Goal: Use online tool/utility: Utilize a website feature to perform a specific function

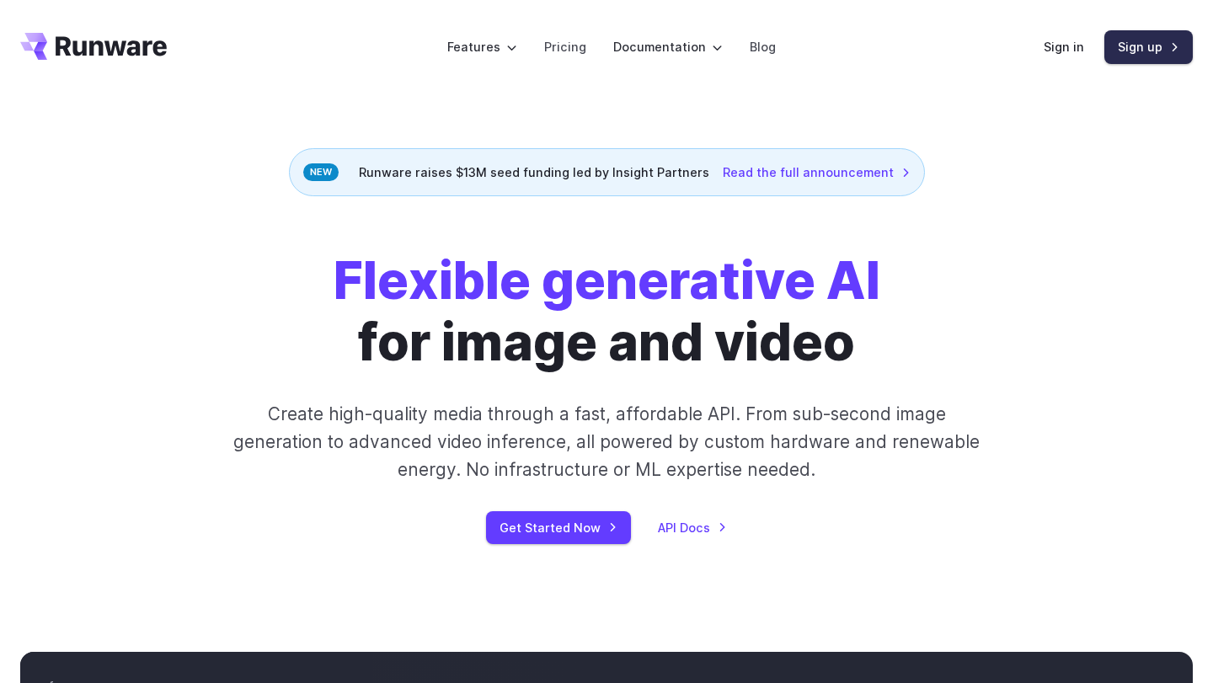
click at [1120, 51] on link "Sign up" at bounding box center [1148, 46] width 88 height 33
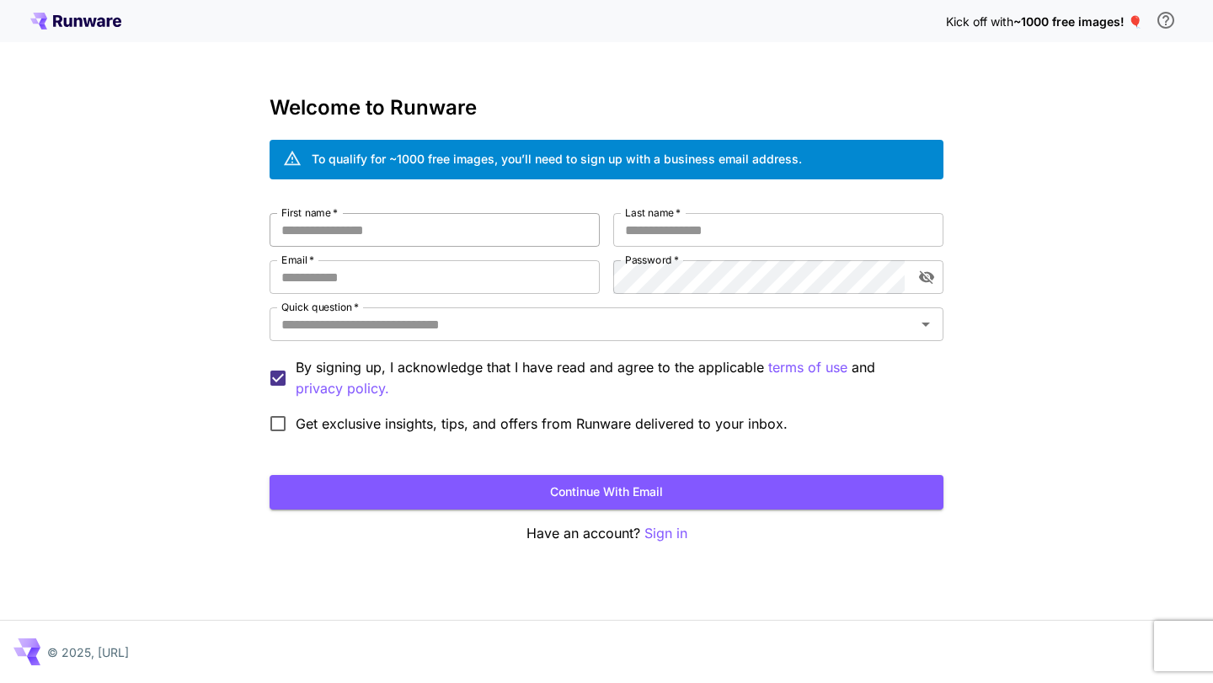
click at [479, 224] on input "First name   *" at bounding box center [434, 230] width 330 height 34
click at [306, 232] on input "First name   *" at bounding box center [434, 230] width 330 height 34
type input "********"
type input "****"
click at [329, 294] on div "First name   * ******** First name   * Last name   * **** Last name   * Email  …" at bounding box center [606, 327] width 674 height 228
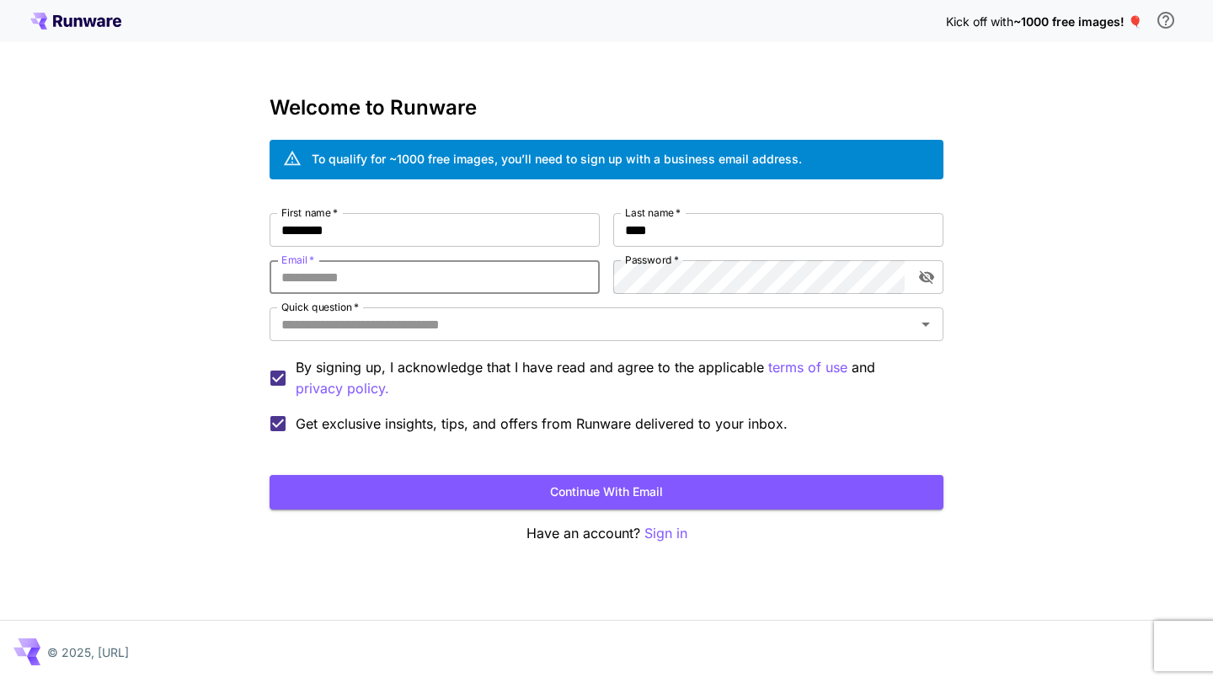
click at [312, 282] on input "Email   *" at bounding box center [434, 277] width 330 height 34
type input "**********"
click at [169, 395] on div "**********" at bounding box center [606, 341] width 1213 height 683
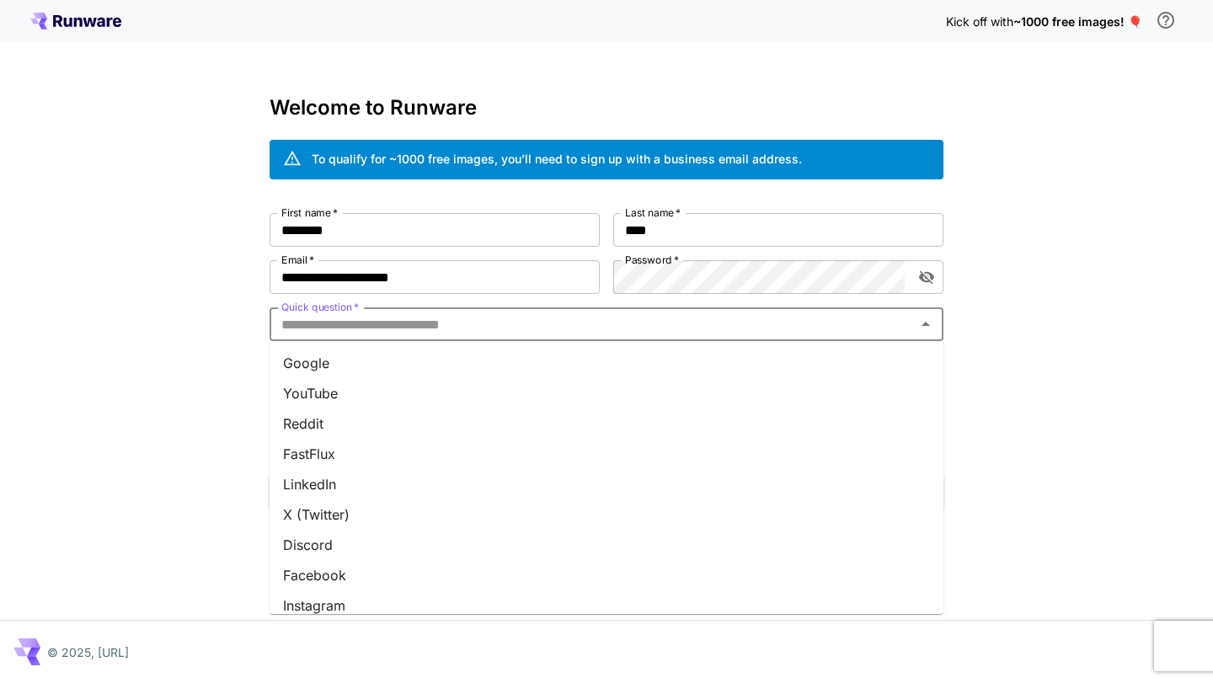
click at [397, 317] on input "Quick question   *" at bounding box center [593, 324] width 636 height 24
click at [323, 367] on li "Google" at bounding box center [606, 363] width 674 height 30
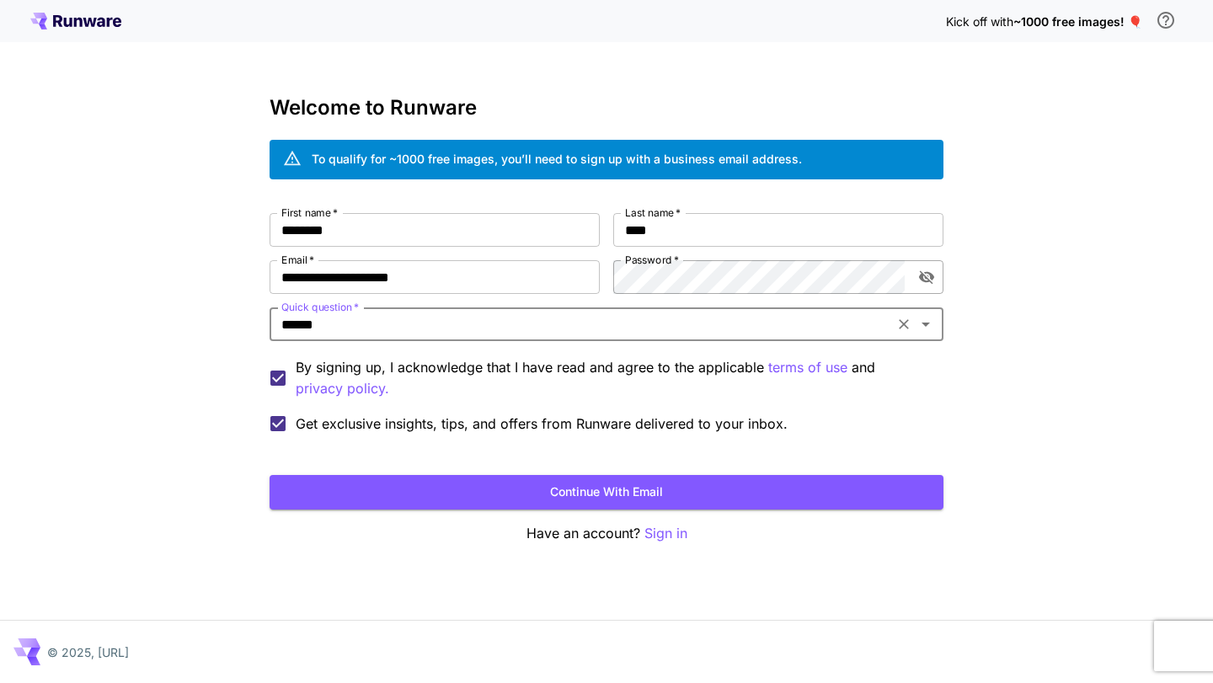
click at [925, 278] on icon "toggle password visibility" at bounding box center [926, 277] width 15 height 13
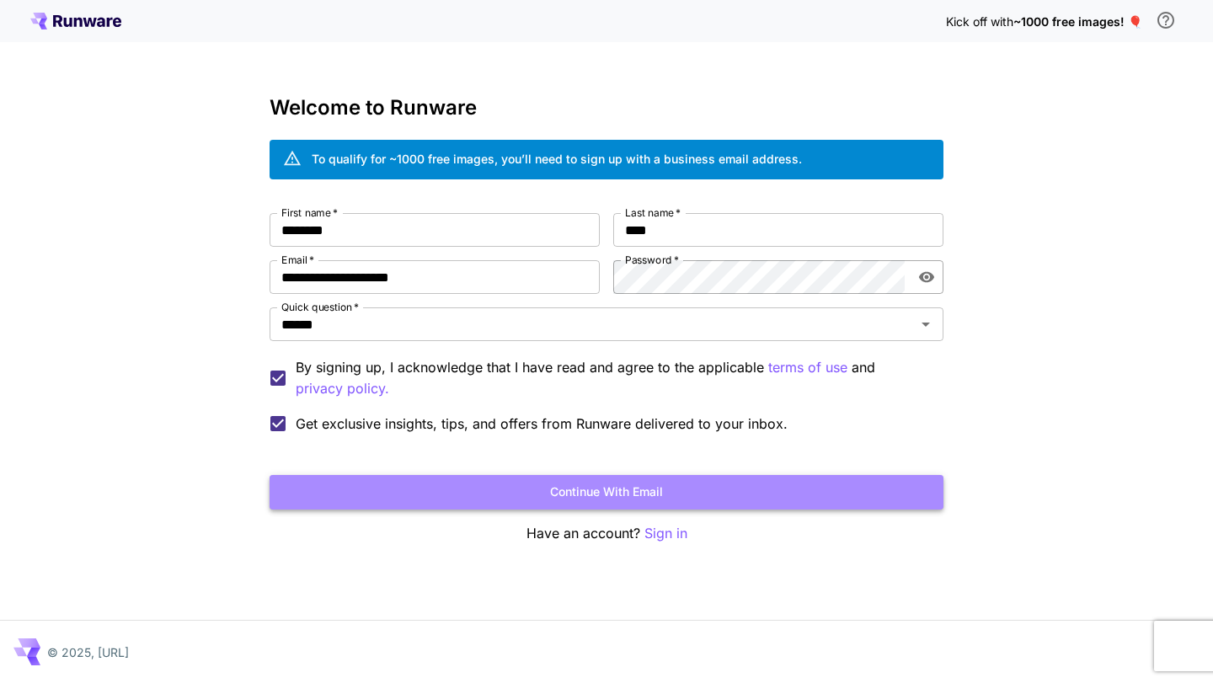
click at [525, 493] on button "Continue with email" at bounding box center [606, 492] width 674 height 35
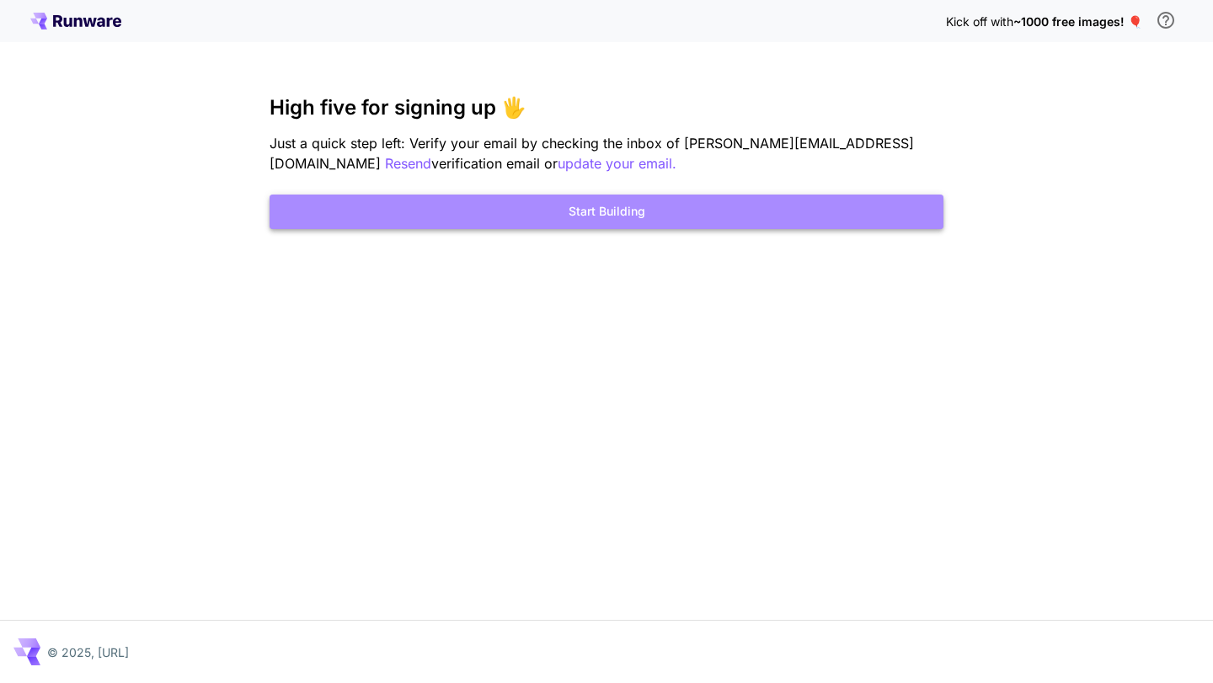
click at [696, 200] on button "Start Building" at bounding box center [606, 212] width 674 height 35
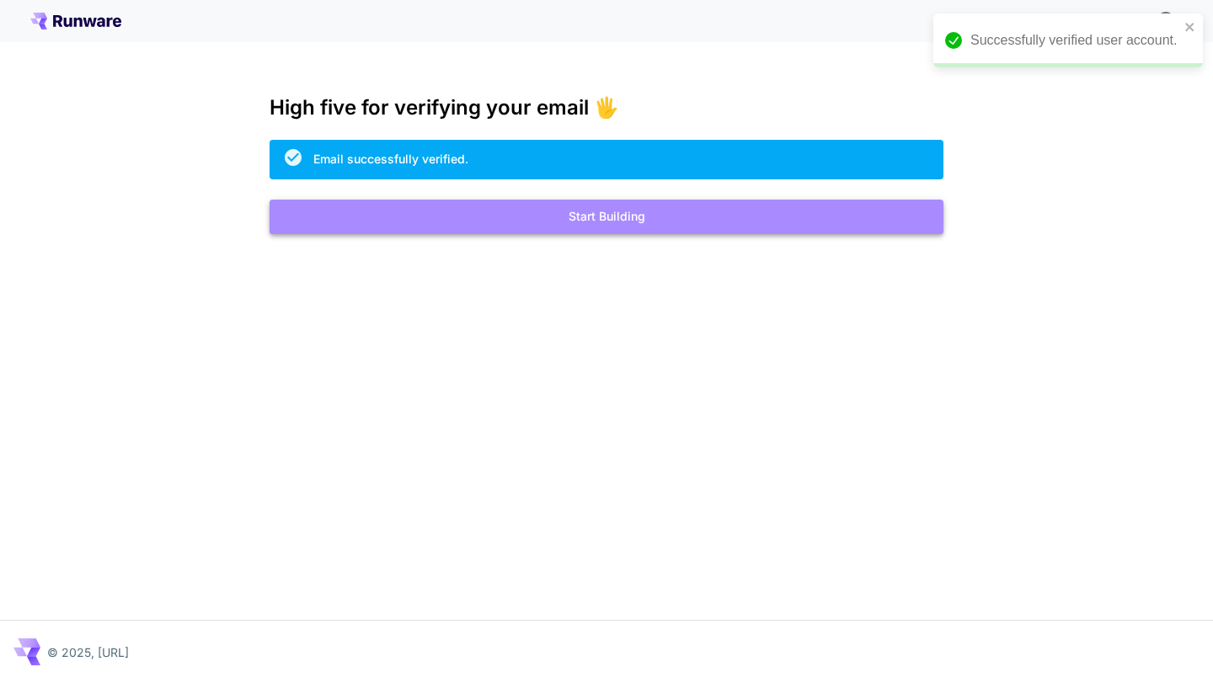
click at [780, 211] on button "Start Building" at bounding box center [606, 217] width 674 height 35
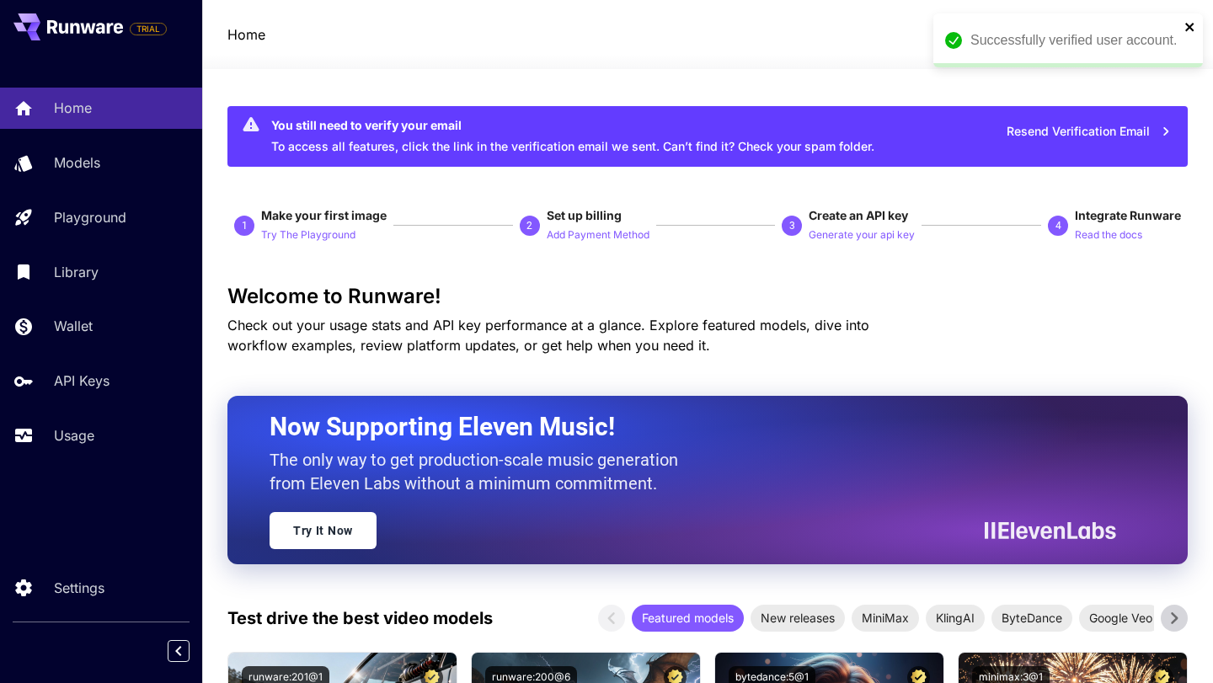
click at [1191, 22] on icon "close" at bounding box center [1190, 26] width 12 height 13
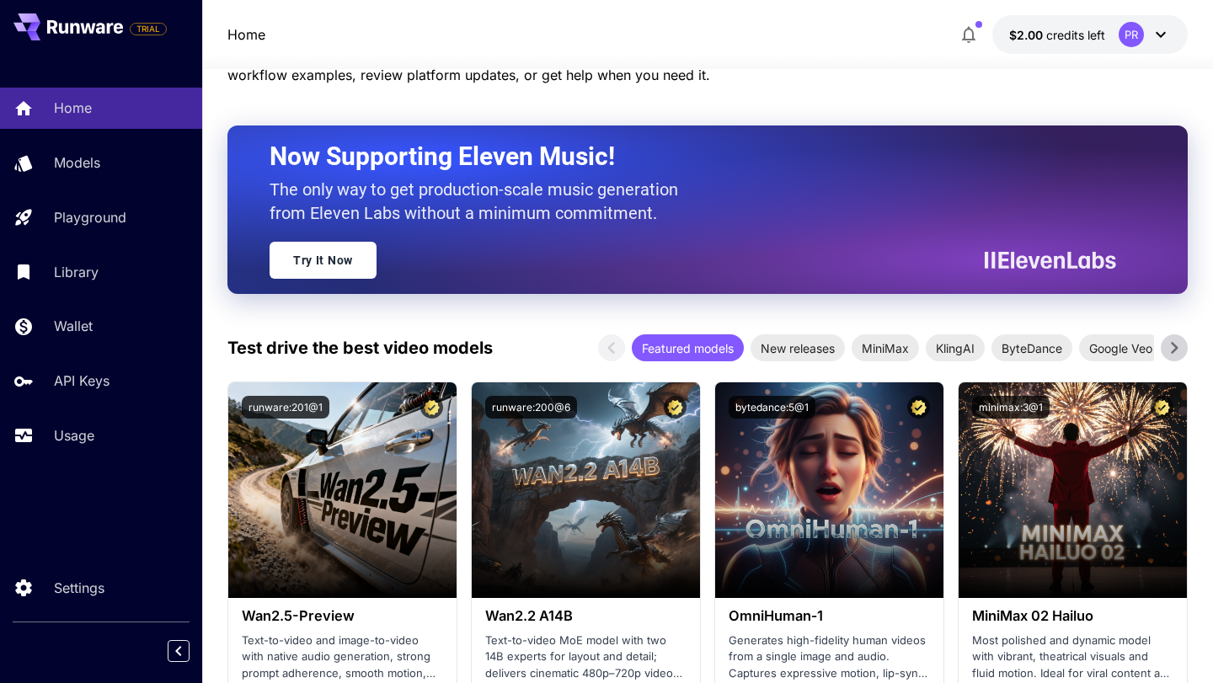
scroll to position [221, 0]
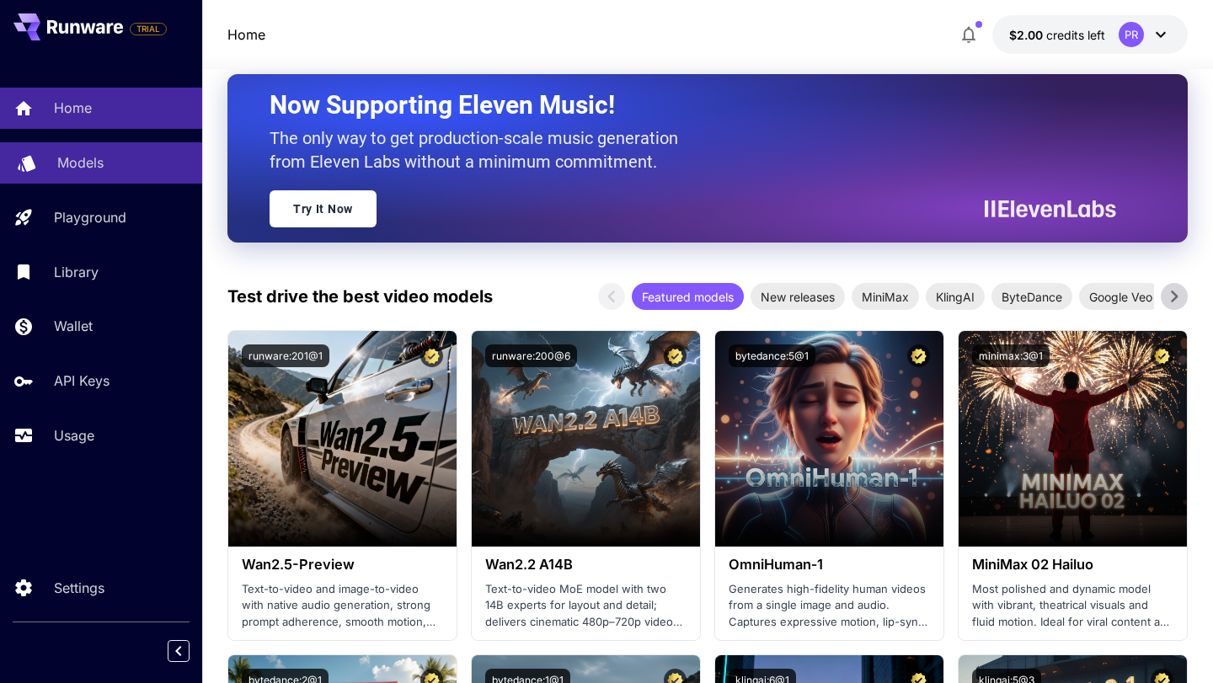
click at [78, 156] on p "Models" at bounding box center [80, 162] width 46 height 20
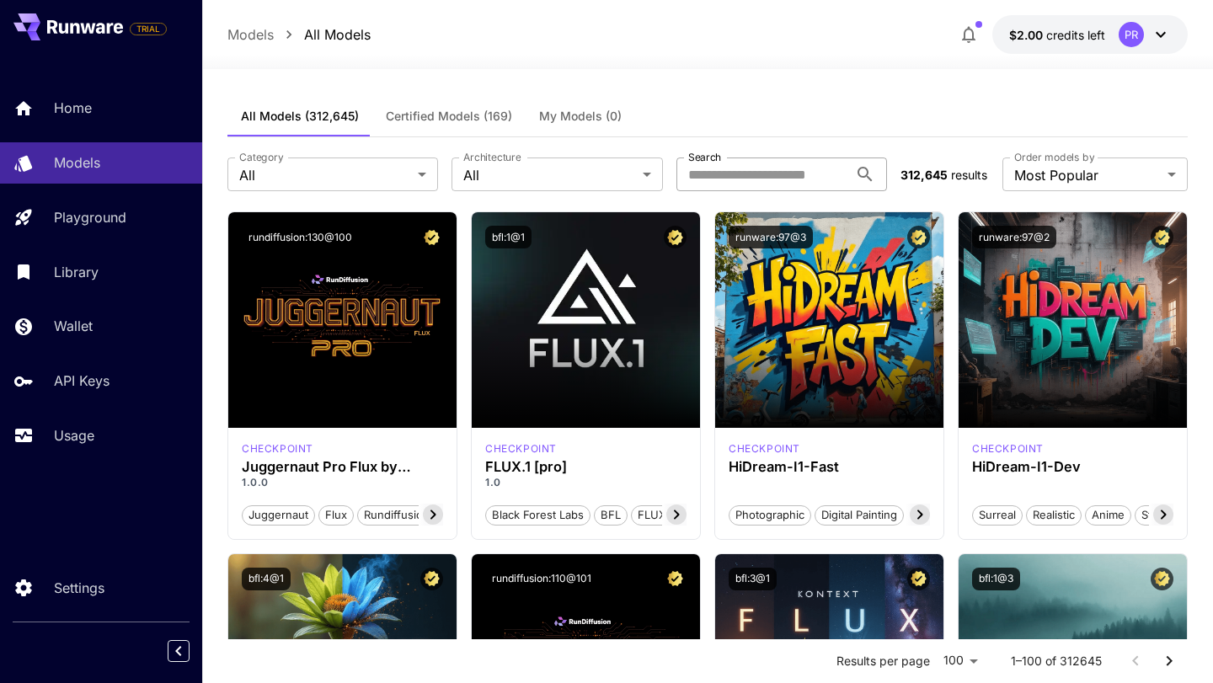
click at [780, 181] on input "Search" at bounding box center [762, 174] width 172 height 34
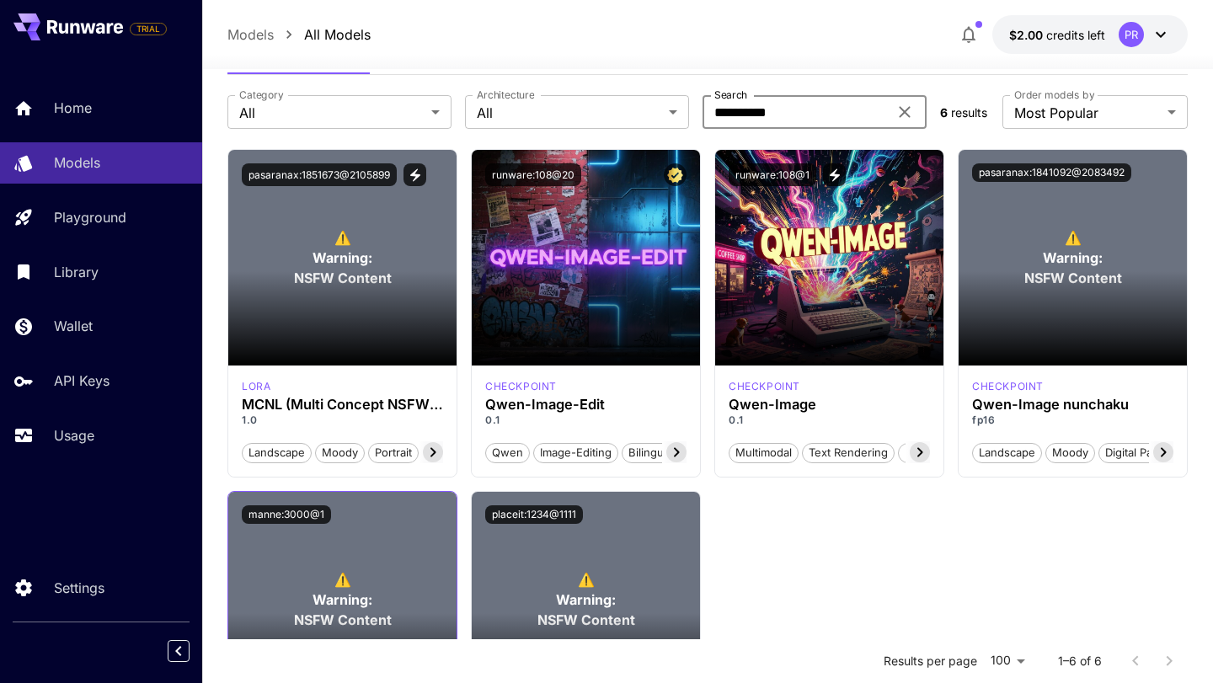
scroll to position [42, 0]
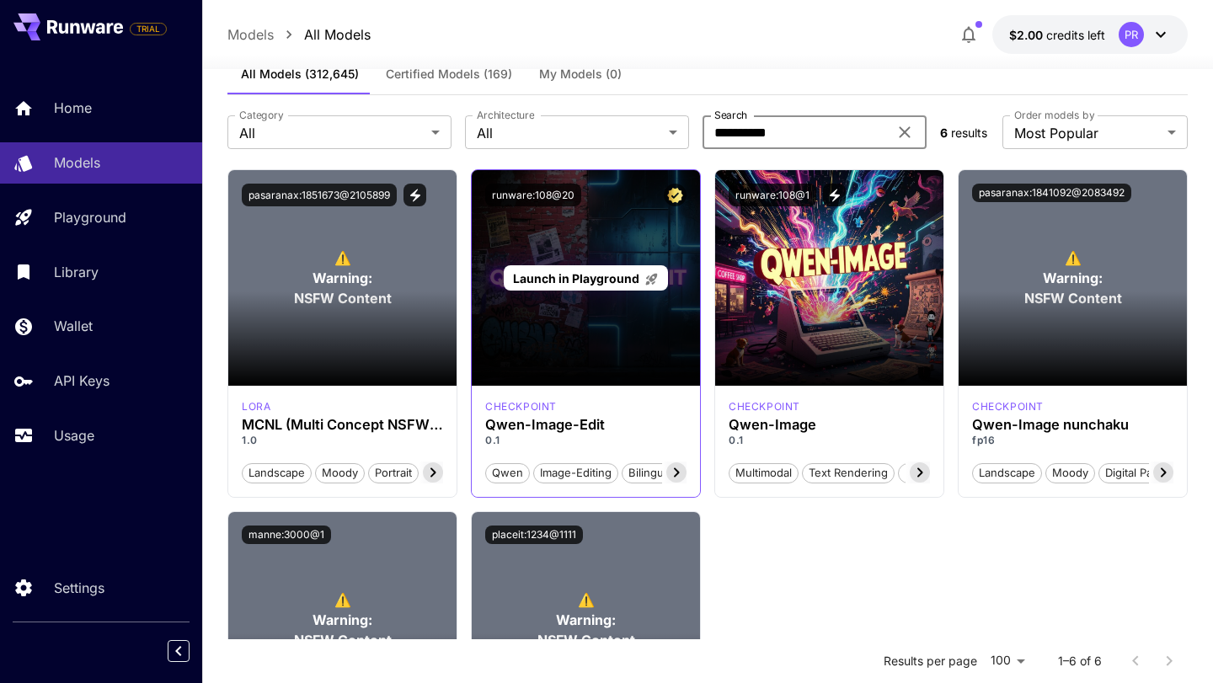
type input "**********"
click at [600, 242] on div "Launch in Playground" at bounding box center [586, 278] width 228 height 216
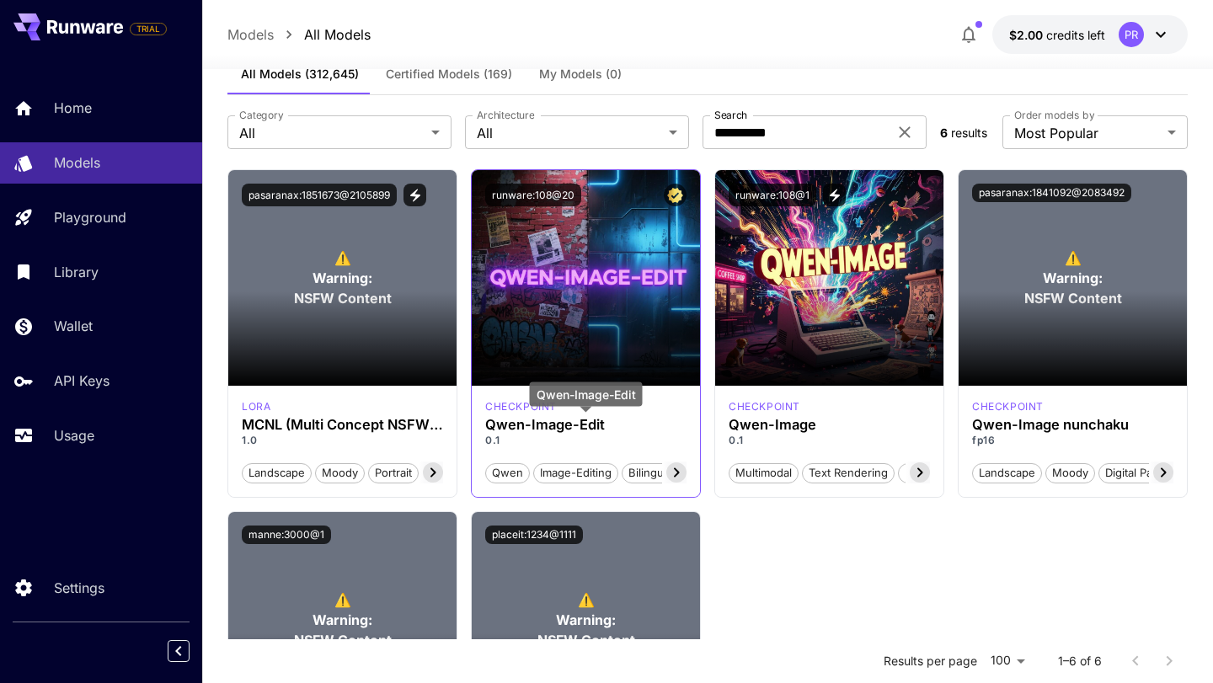
click at [546, 426] on h3 "Qwen-Image-Edit" at bounding box center [585, 425] width 201 height 16
click at [665, 470] on div at bounding box center [674, 472] width 24 height 22
click at [672, 476] on icon at bounding box center [676, 472] width 20 height 20
click at [538, 201] on button "runware:108@20" at bounding box center [533, 195] width 96 height 23
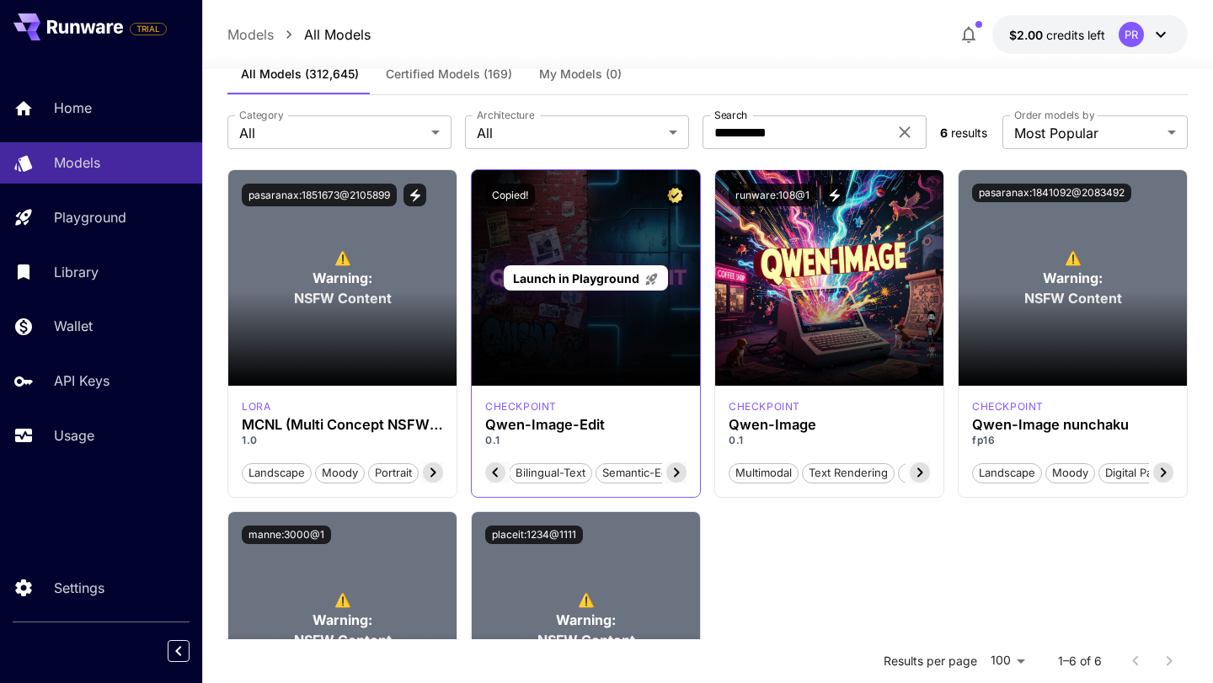
click at [566, 275] on span "Launch in Playground" at bounding box center [576, 278] width 126 height 14
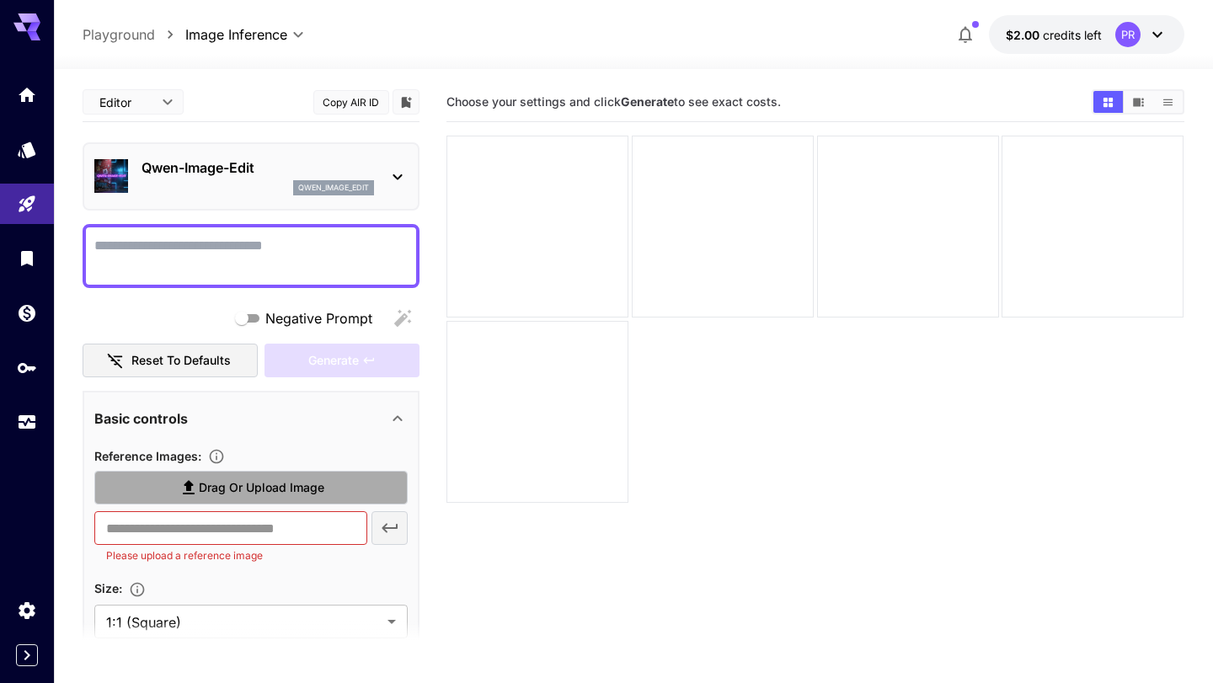
click at [231, 489] on span "Drag or upload image" at bounding box center [261, 487] width 125 height 21
click at [0, 0] on input "Drag or upload image" at bounding box center [0, 0] width 0 height 0
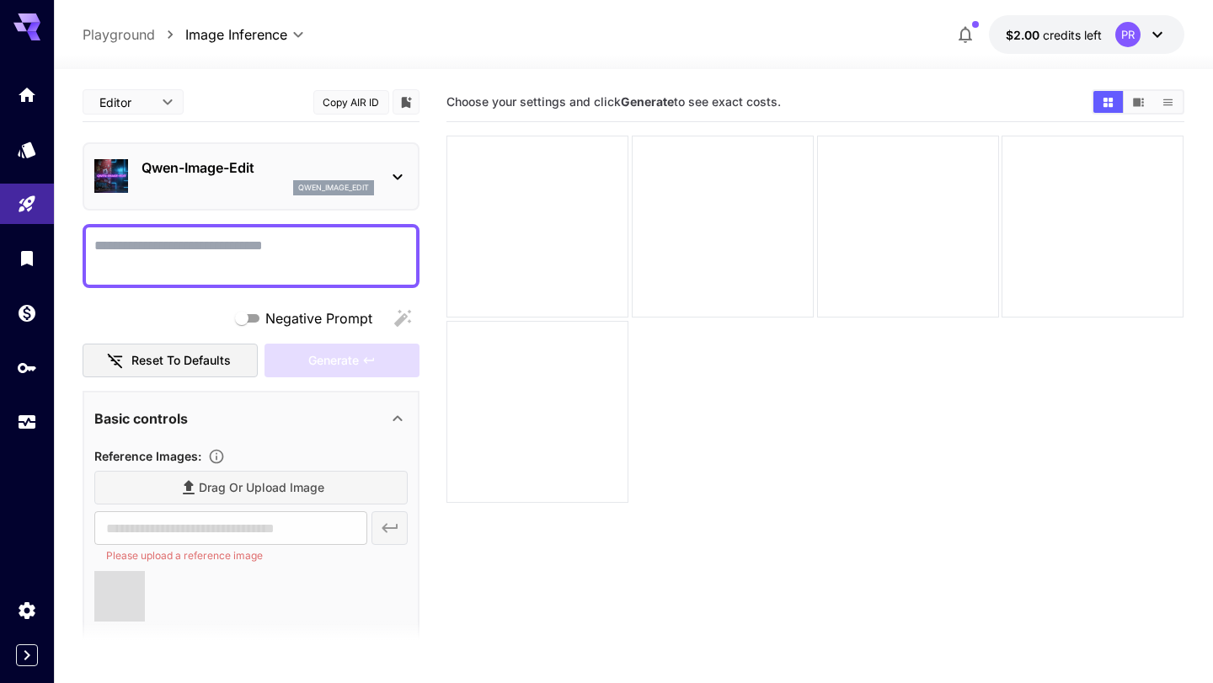
type input "**********"
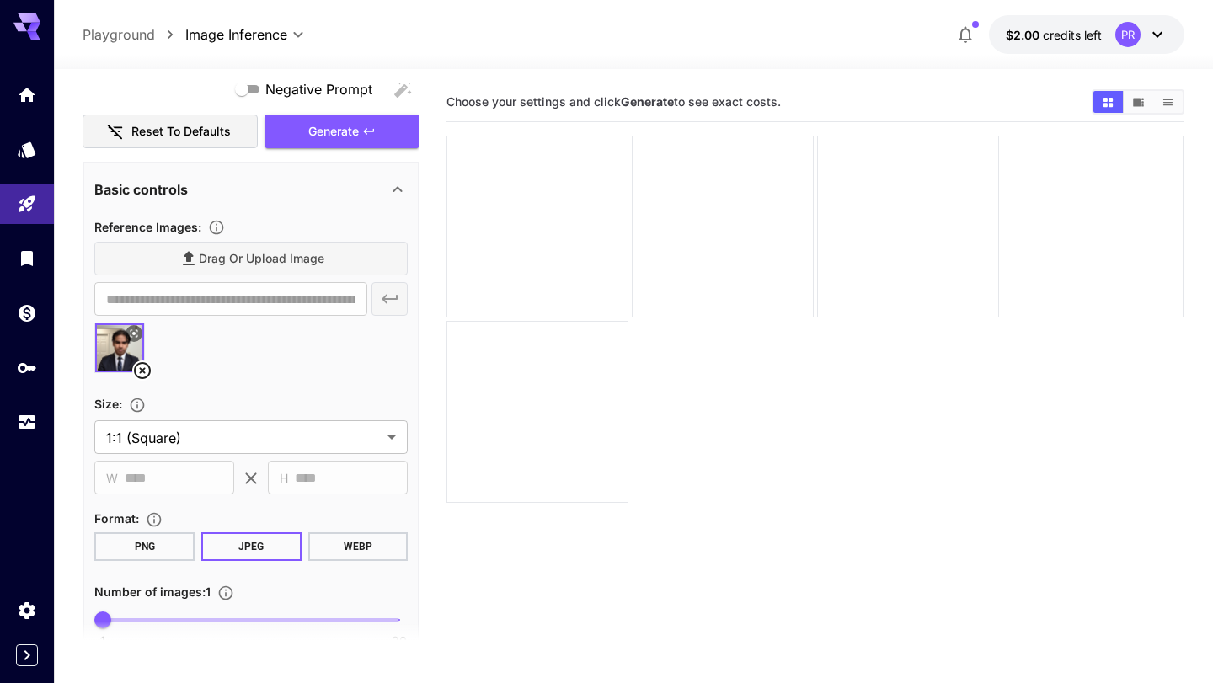
scroll to position [406, 0]
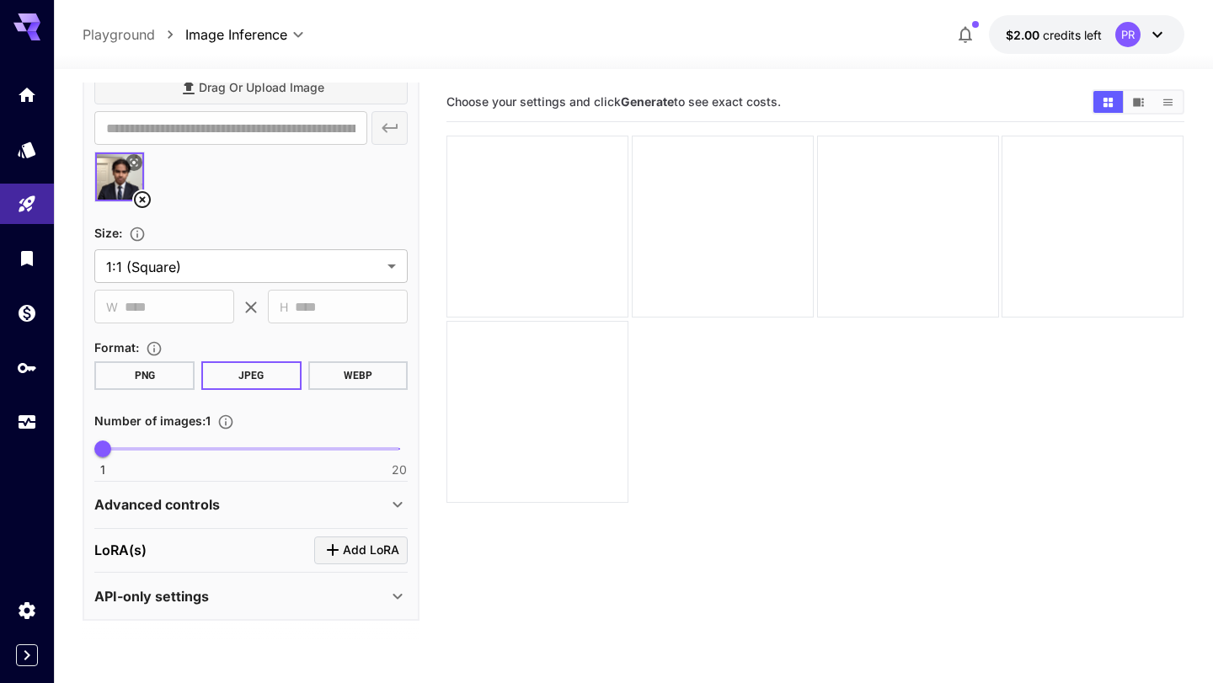
click at [390, 501] on icon at bounding box center [397, 504] width 20 height 20
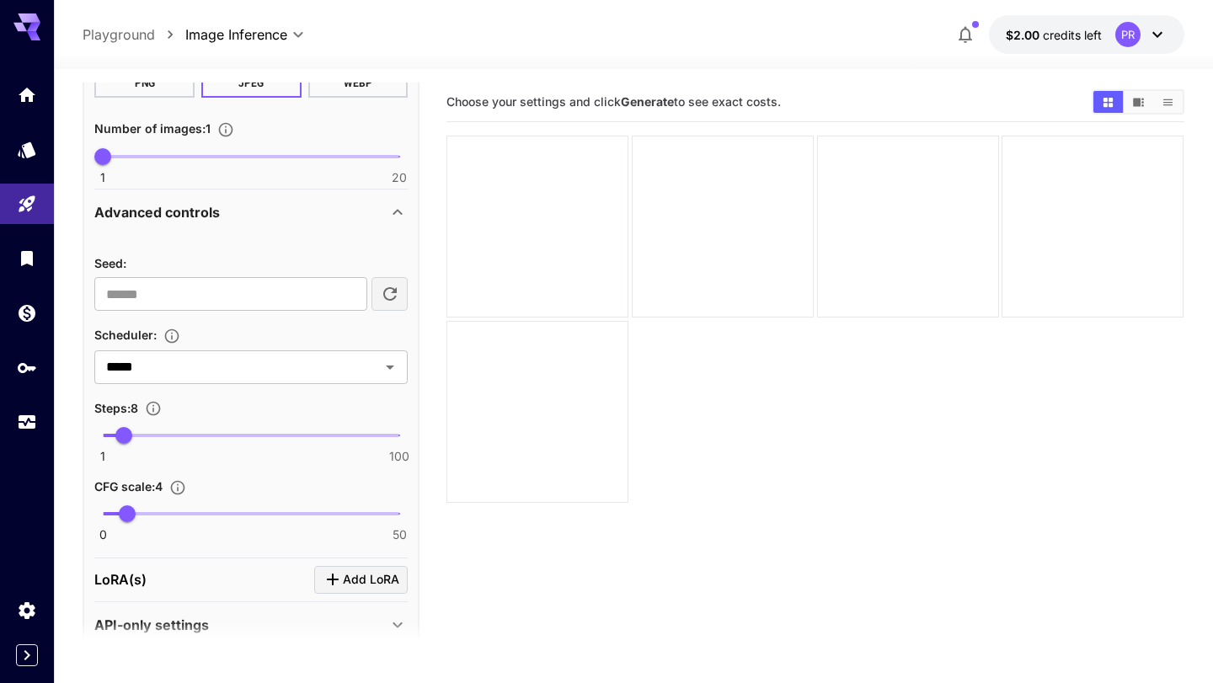
scroll to position [727, 0]
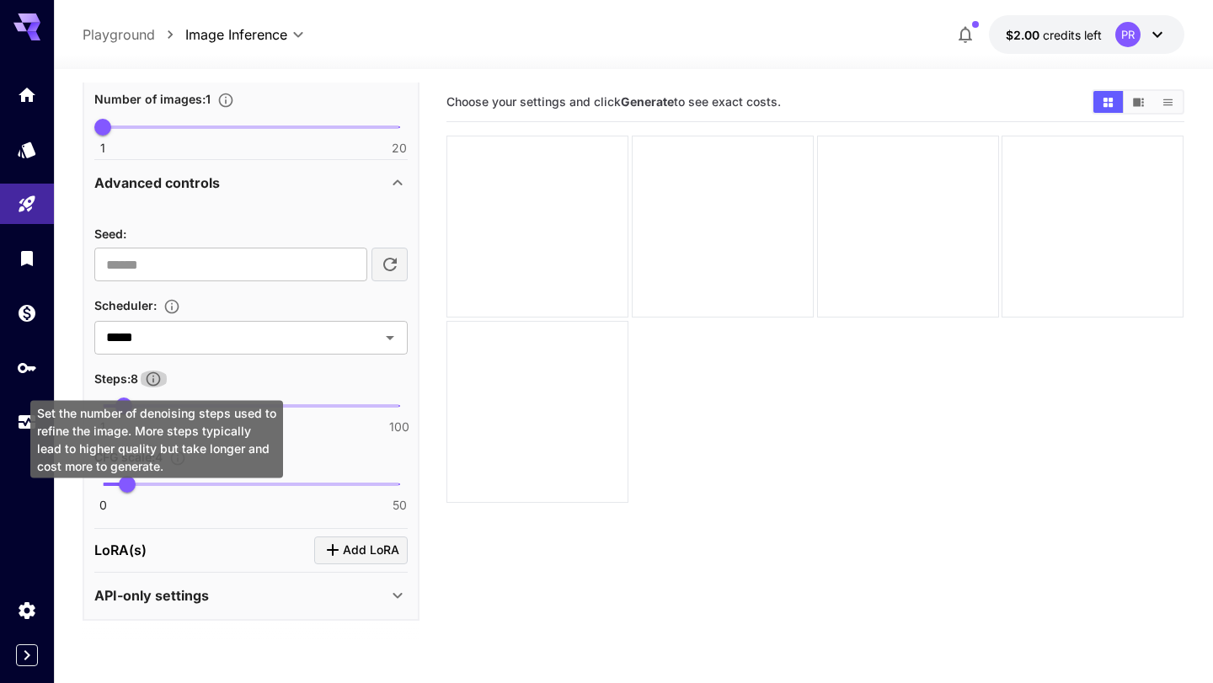
click at [157, 382] on icon "Set the number of denoising steps used to refine the image. More steps typicall…" at bounding box center [153, 379] width 17 height 17
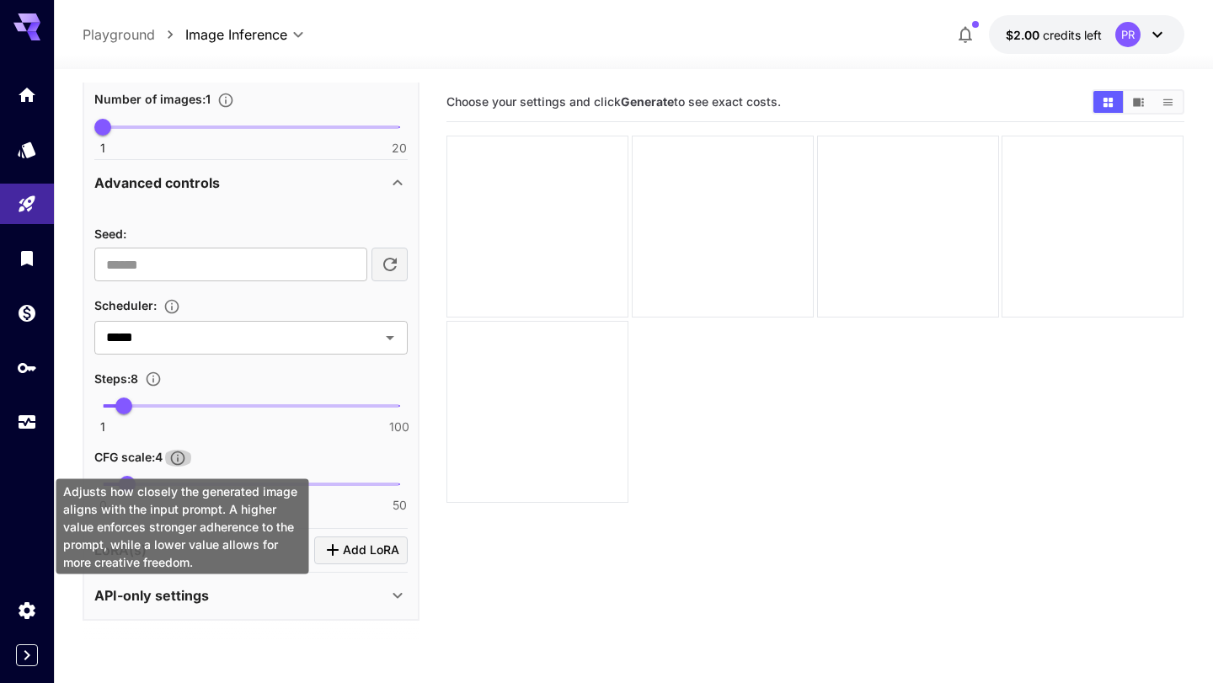
click at [184, 459] on icon "Adjusts how closely the generated image aligns with the input prompt. A higher …" at bounding box center [177, 458] width 17 height 17
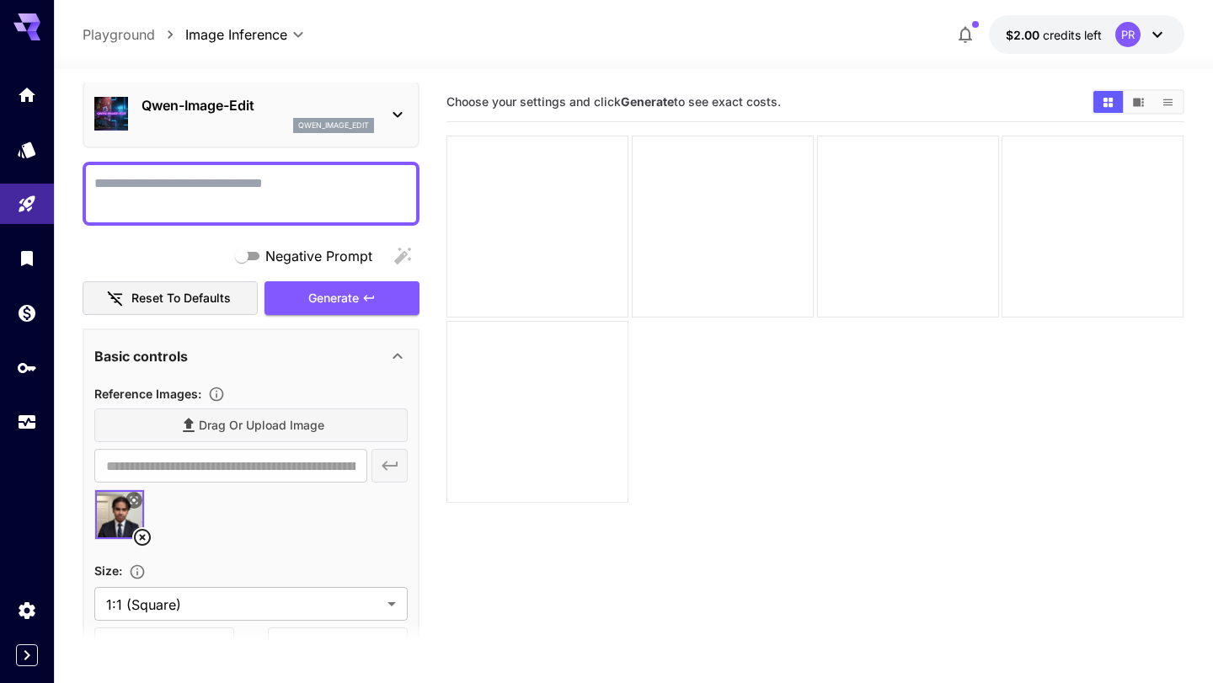
scroll to position [0, 0]
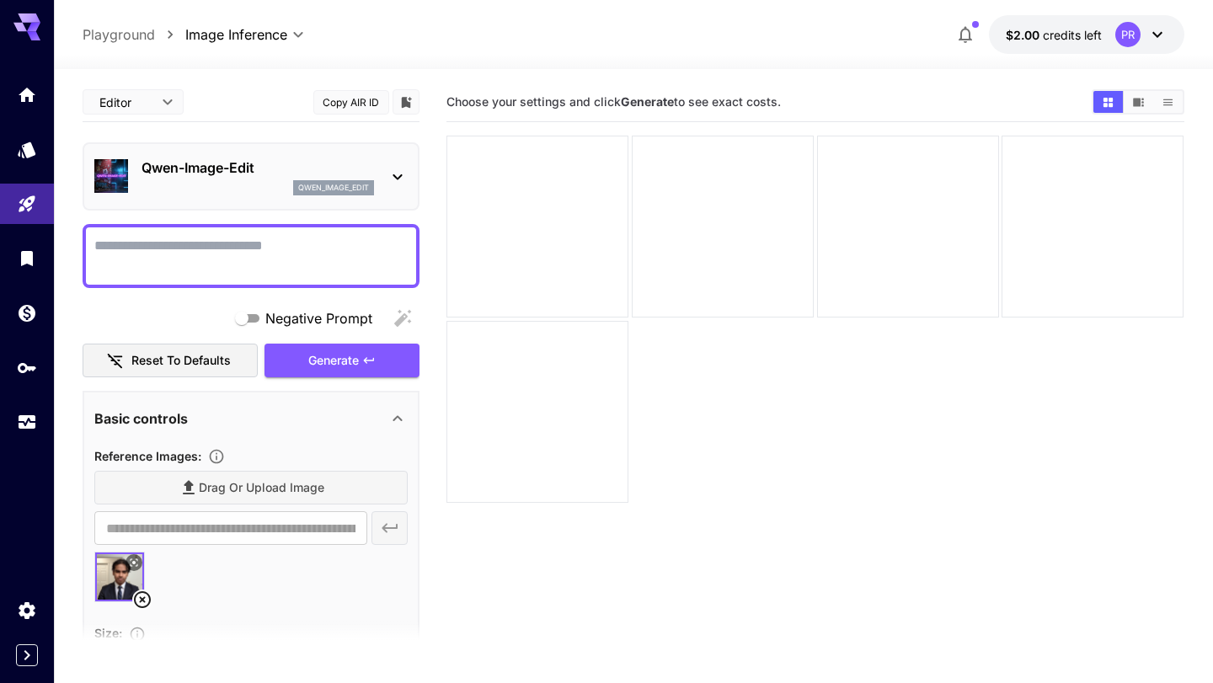
click at [204, 246] on textarea "Negative Prompt" at bounding box center [250, 256] width 313 height 40
paste textarea "**********"
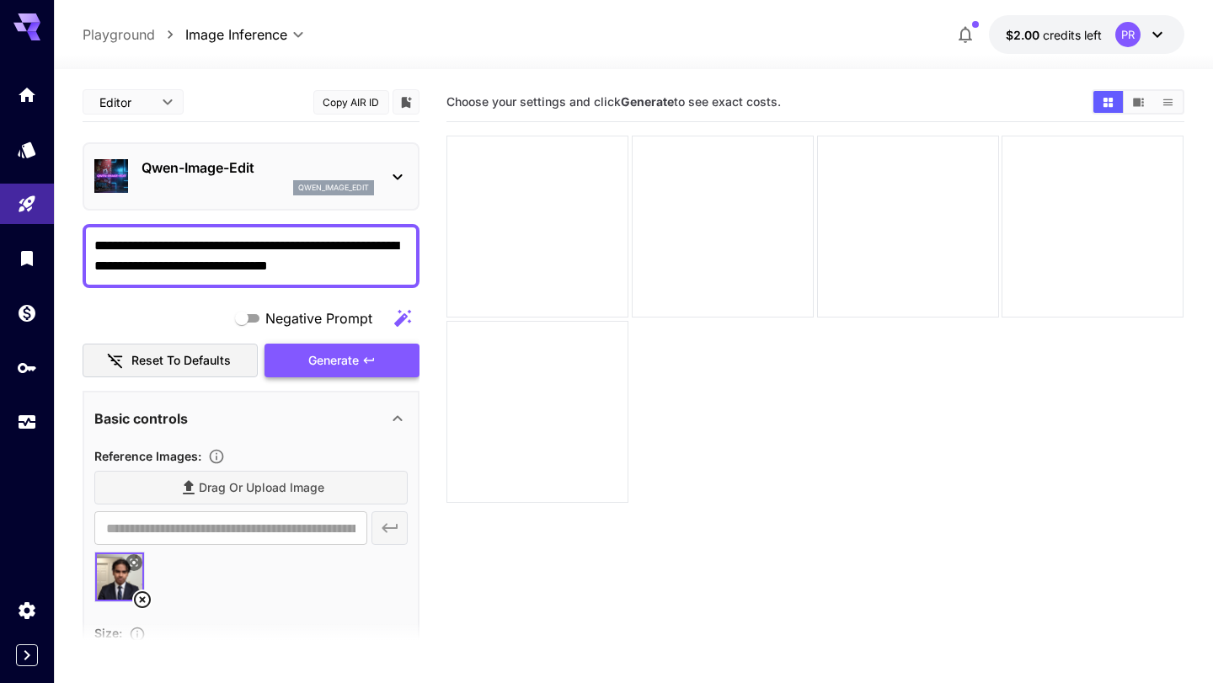
type textarea "**********"
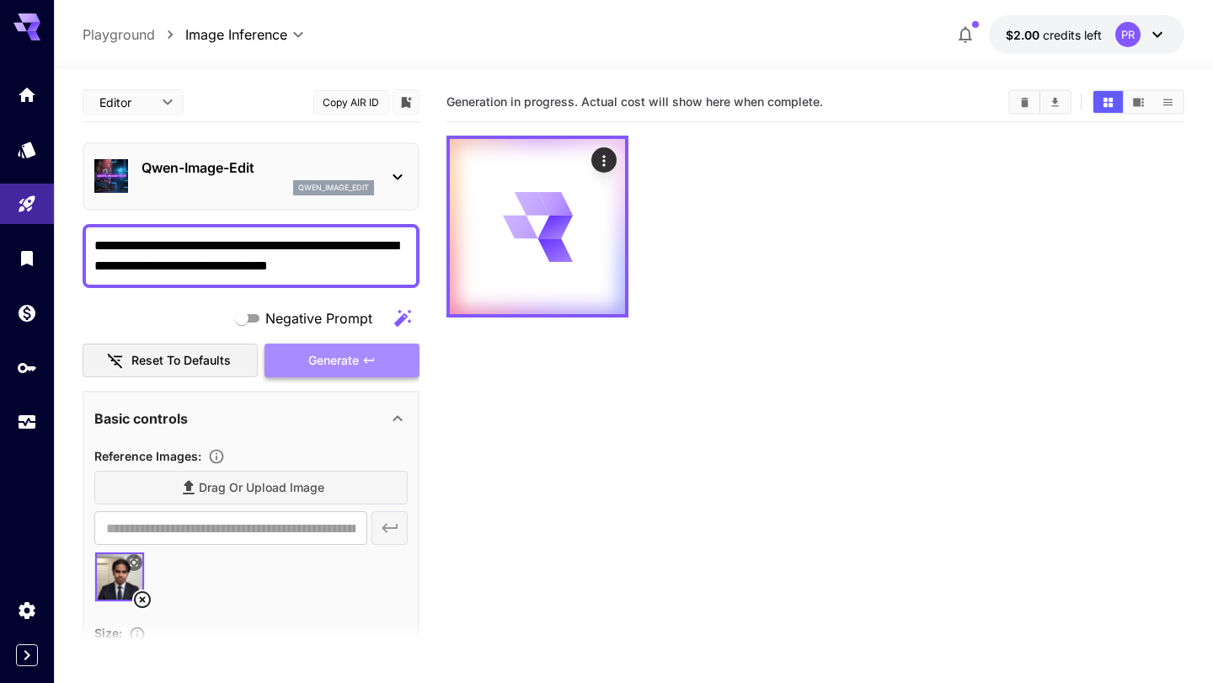
click at [338, 363] on span "Generate" at bounding box center [333, 360] width 51 height 21
click at [582, 101] on span "Generation in progress. Actual cost will show here when complete." at bounding box center [634, 101] width 376 height 14
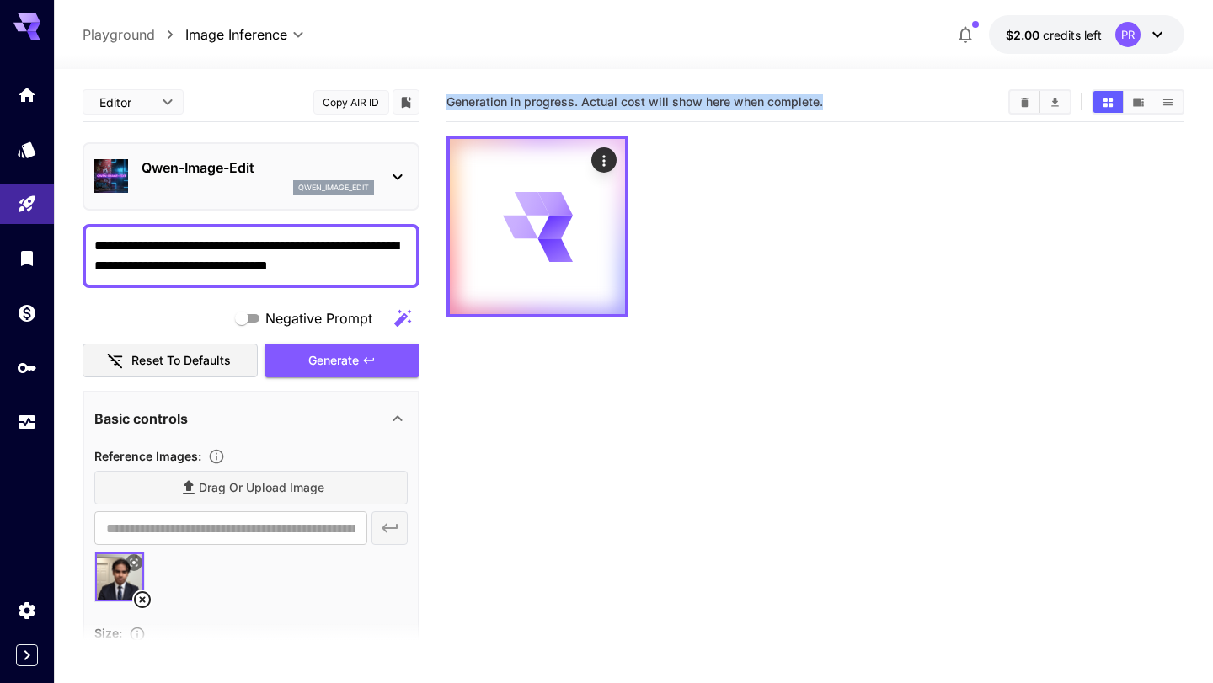
click at [582, 101] on span "Generation in progress. Actual cost will show here when complete." at bounding box center [634, 101] width 376 height 14
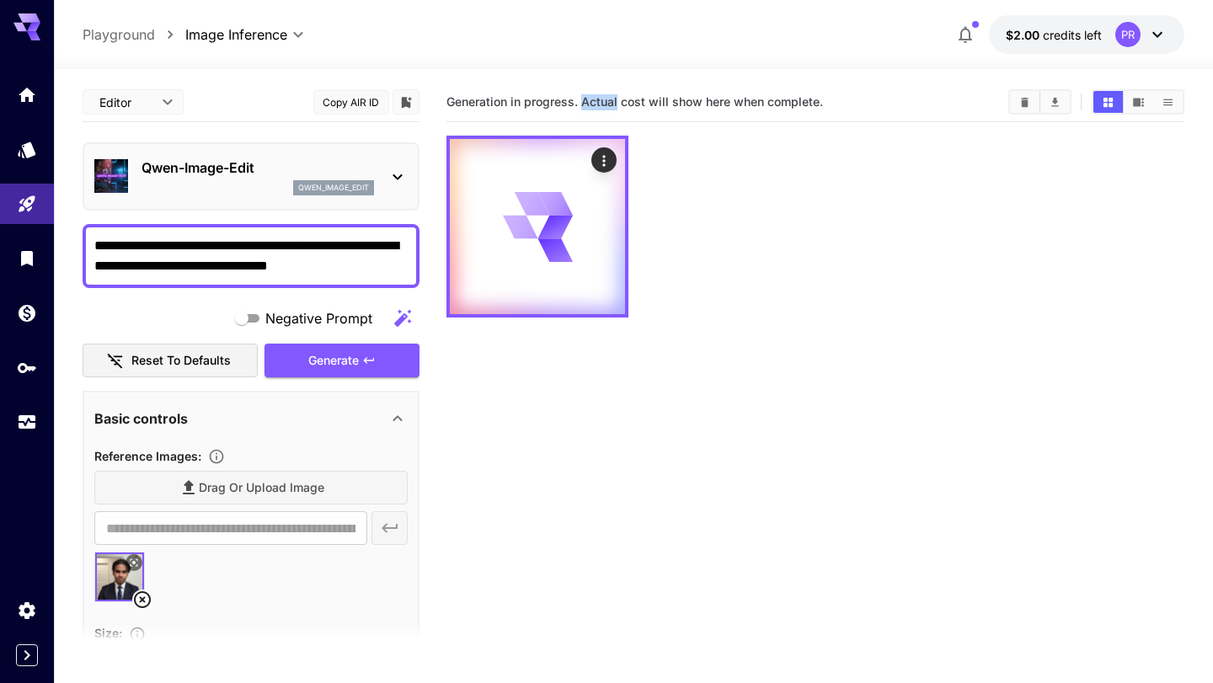
click at [582, 101] on span "Generation in progress. Actual cost will show here when complete." at bounding box center [634, 101] width 376 height 14
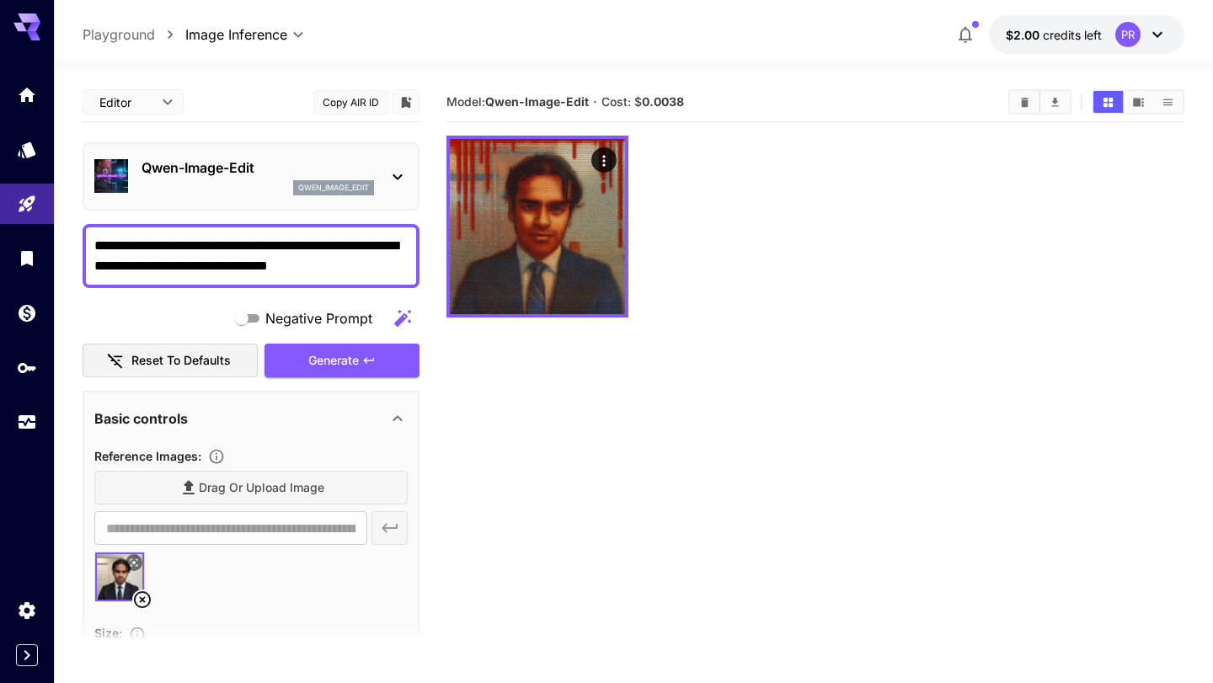
click at [582, 101] on b "Qwen-Image-Edit" at bounding box center [537, 101] width 104 height 14
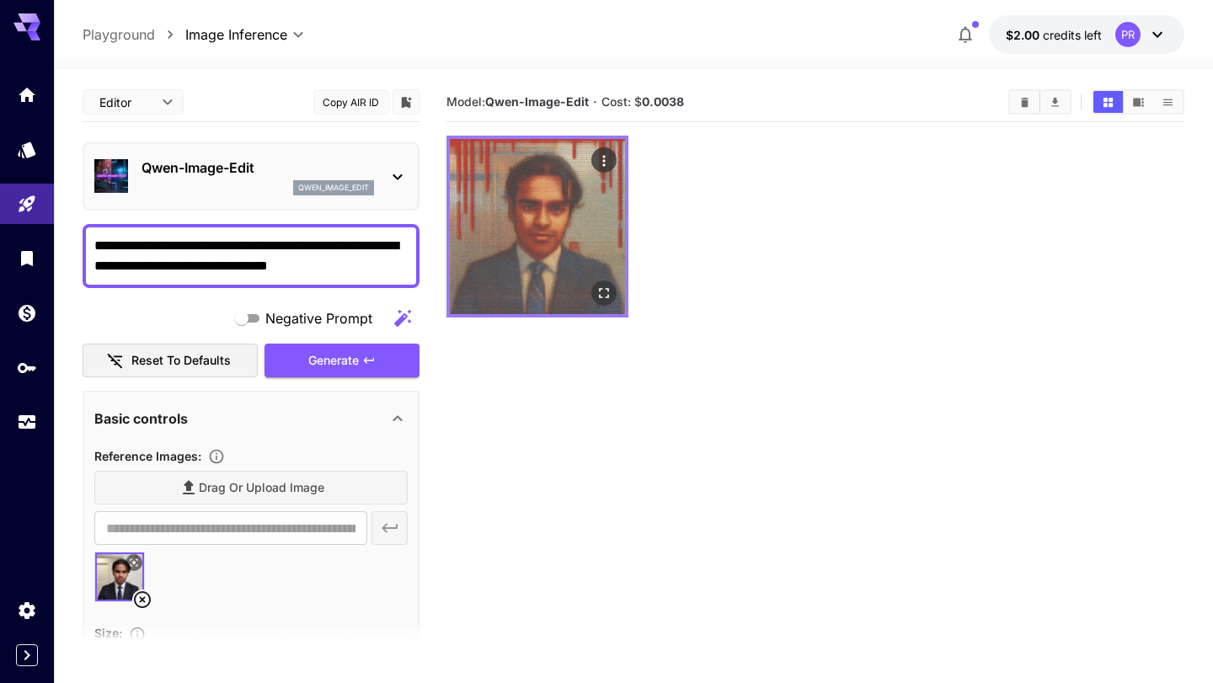
click at [542, 265] on img at bounding box center [537, 226] width 175 height 175
click at [605, 291] on icon "Open in fullscreen" at bounding box center [604, 293] width 17 height 17
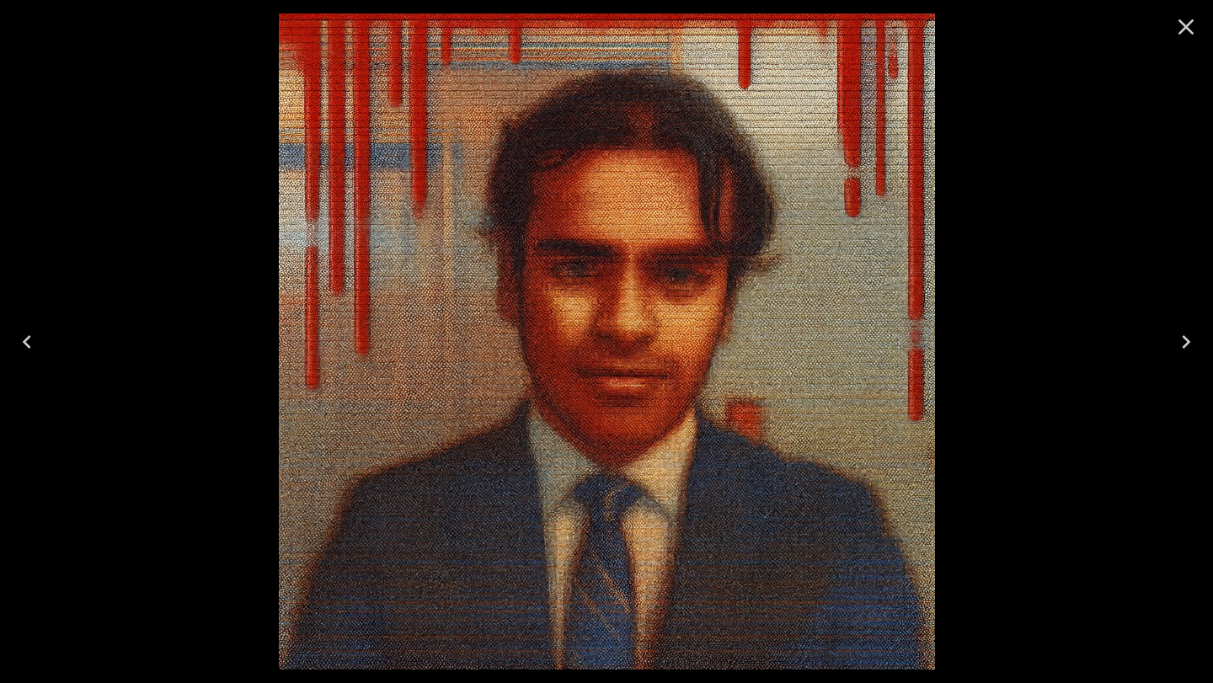
click at [1179, 34] on icon "Close" at bounding box center [1186, 27] width 16 height 16
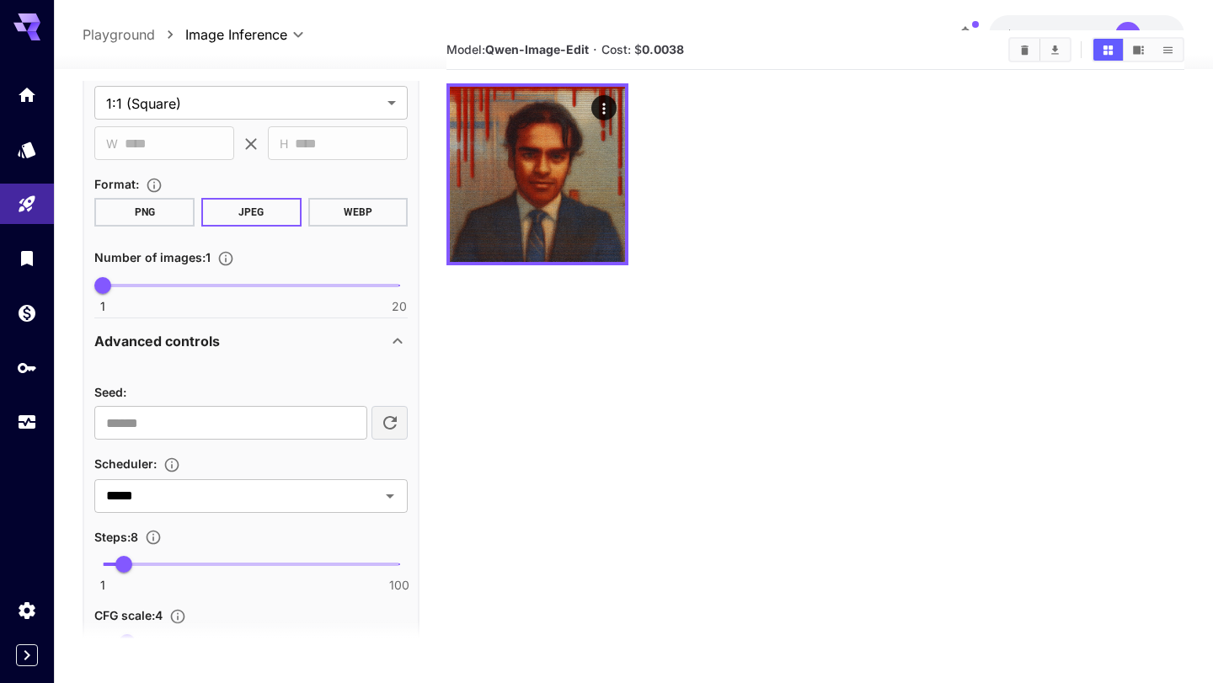
scroll to position [557, 0]
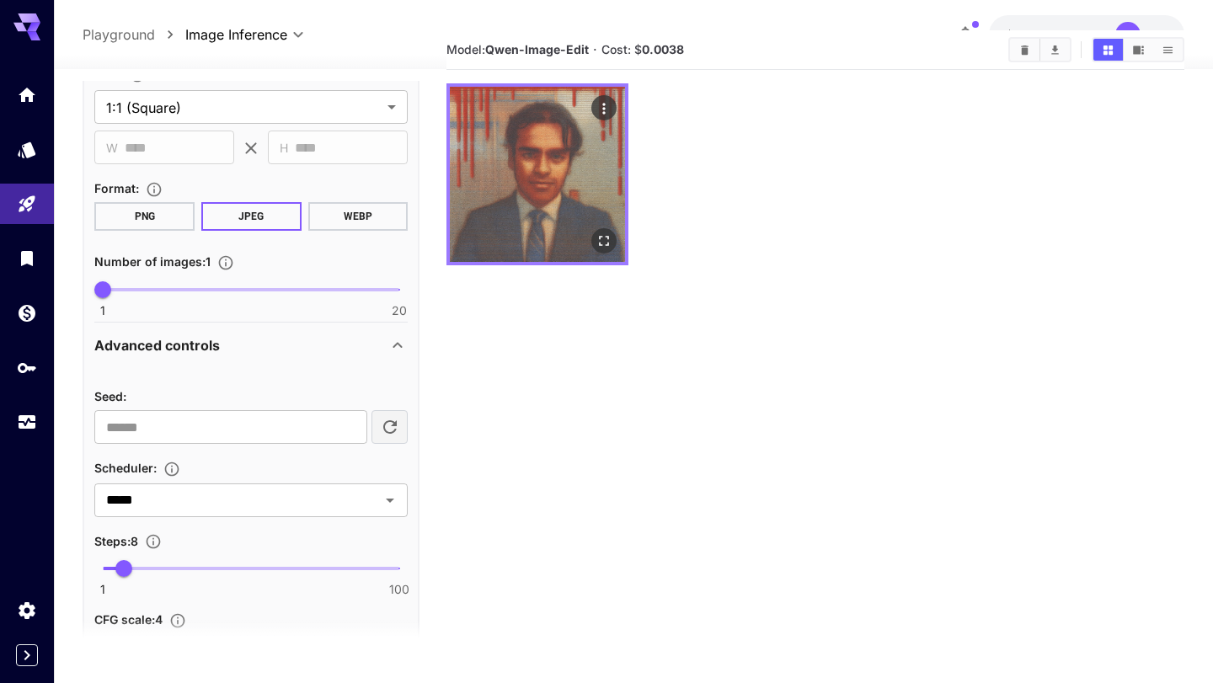
click at [603, 107] on icon "Actions" at bounding box center [604, 108] width 17 height 17
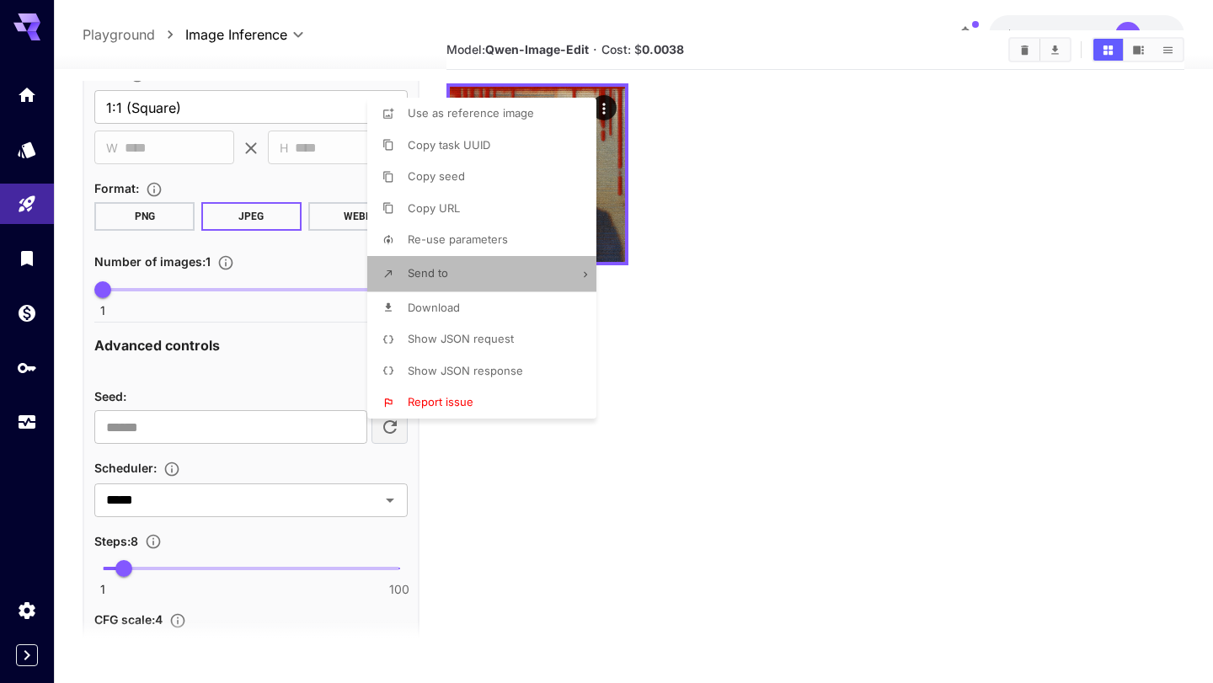
click at [579, 277] on li "Send to" at bounding box center [486, 273] width 239 height 35
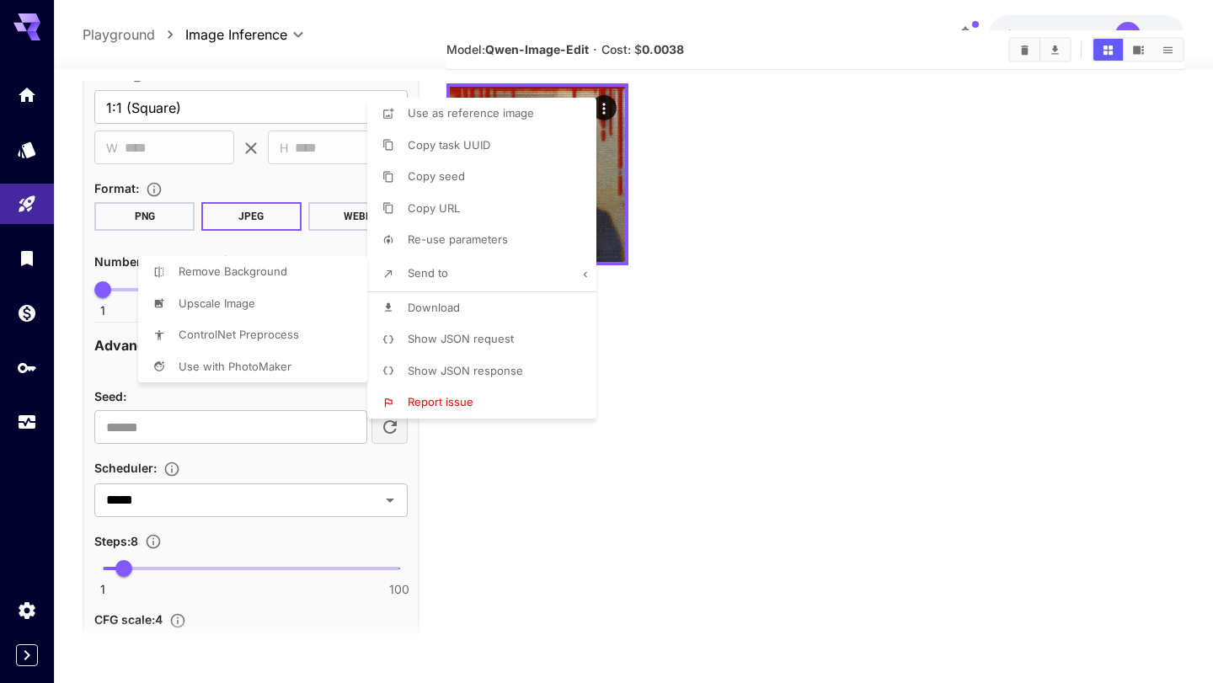
click at [604, 296] on div at bounding box center [606, 341] width 1213 height 683
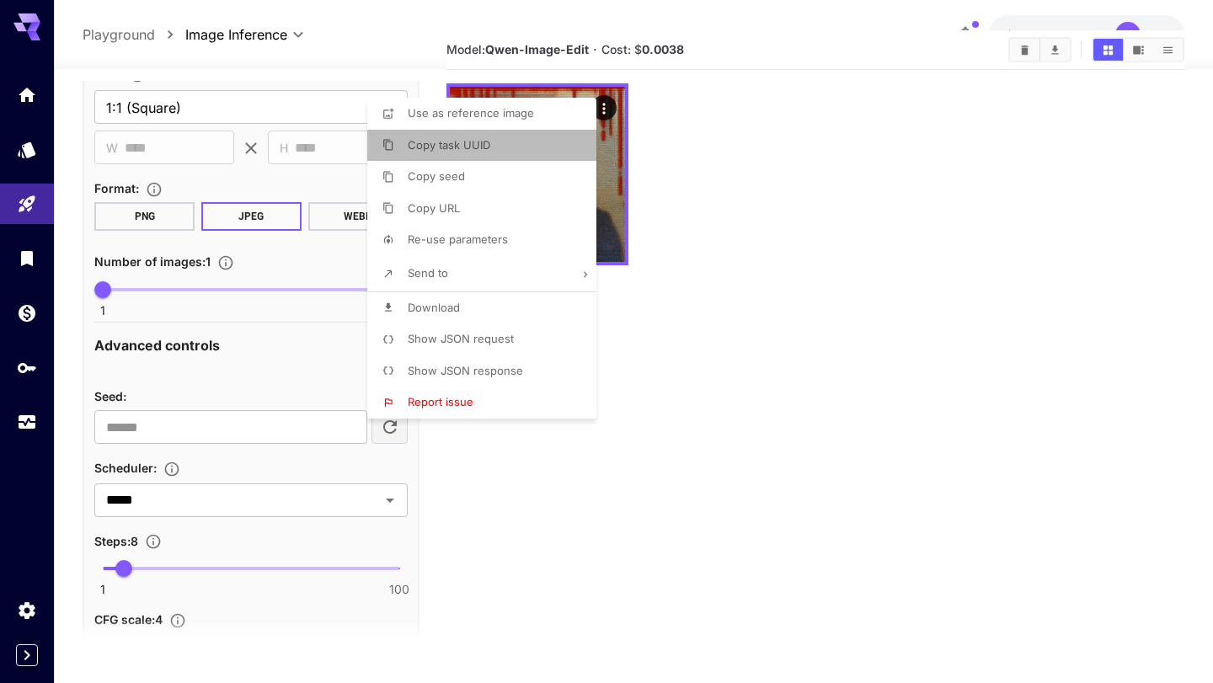
click at [493, 155] on li "Copy task UUID" at bounding box center [486, 146] width 239 height 32
click at [566, 207] on li "Copy URL" at bounding box center [486, 209] width 239 height 32
click at [699, 310] on div at bounding box center [606, 341] width 1213 height 683
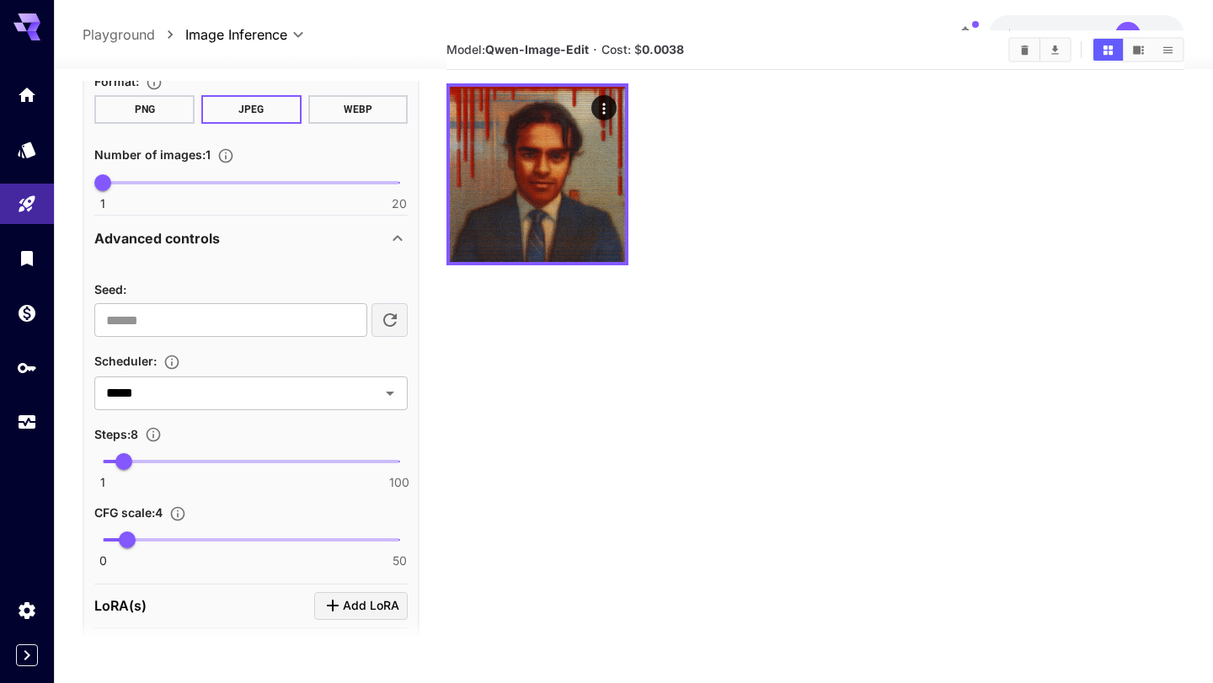
scroll to position [696, 0]
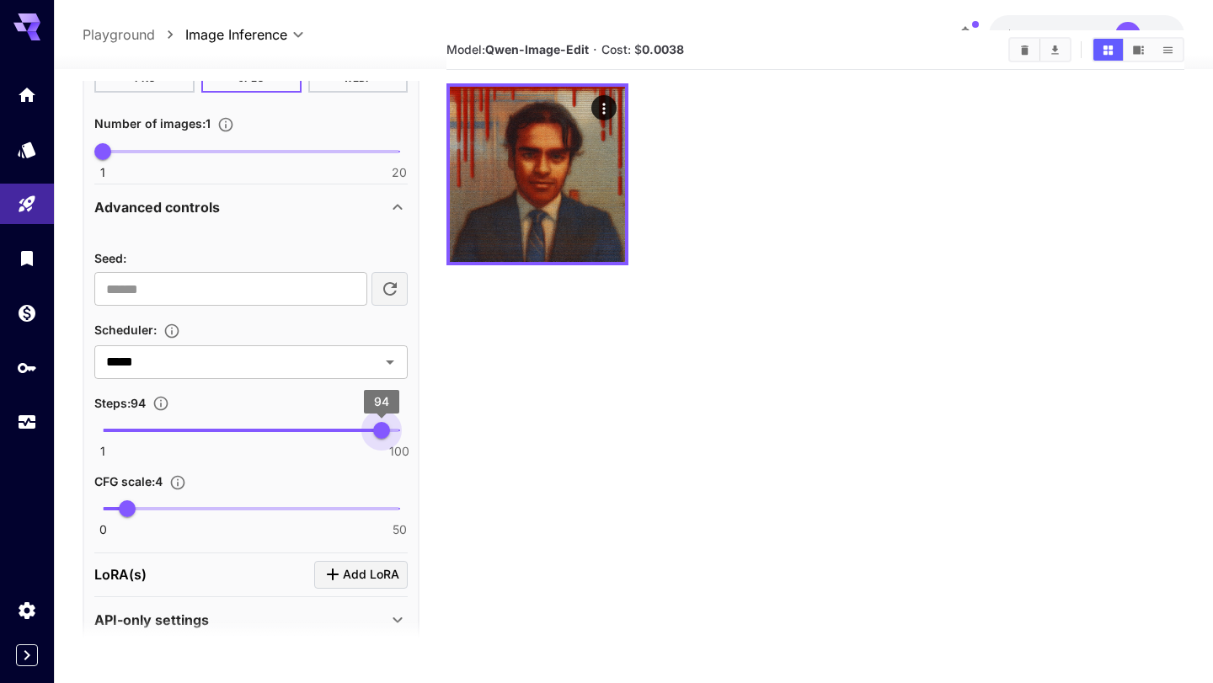
type input "***"
drag, startPoint x: 121, startPoint y: 438, endPoint x: 404, endPoint y: 458, distance: 283.7
click at [399, 443] on span "1 100 100" at bounding box center [251, 430] width 296 height 25
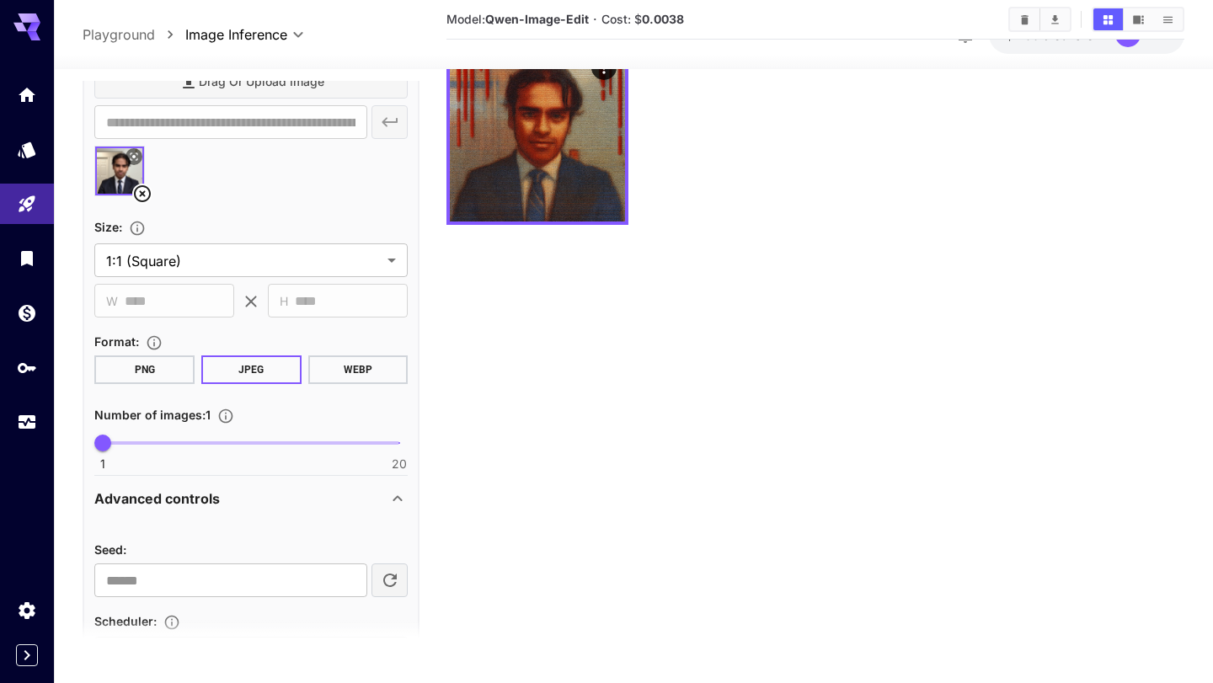
scroll to position [0, 0]
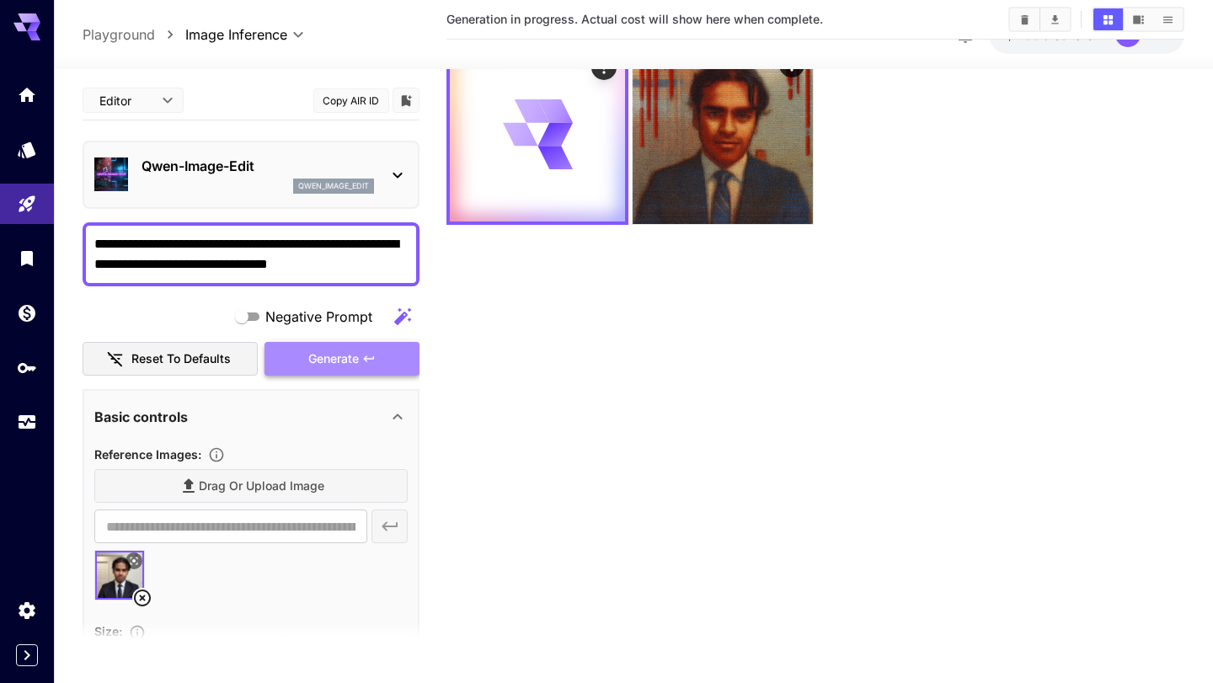
click at [331, 359] on span "Generate" at bounding box center [333, 359] width 51 height 21
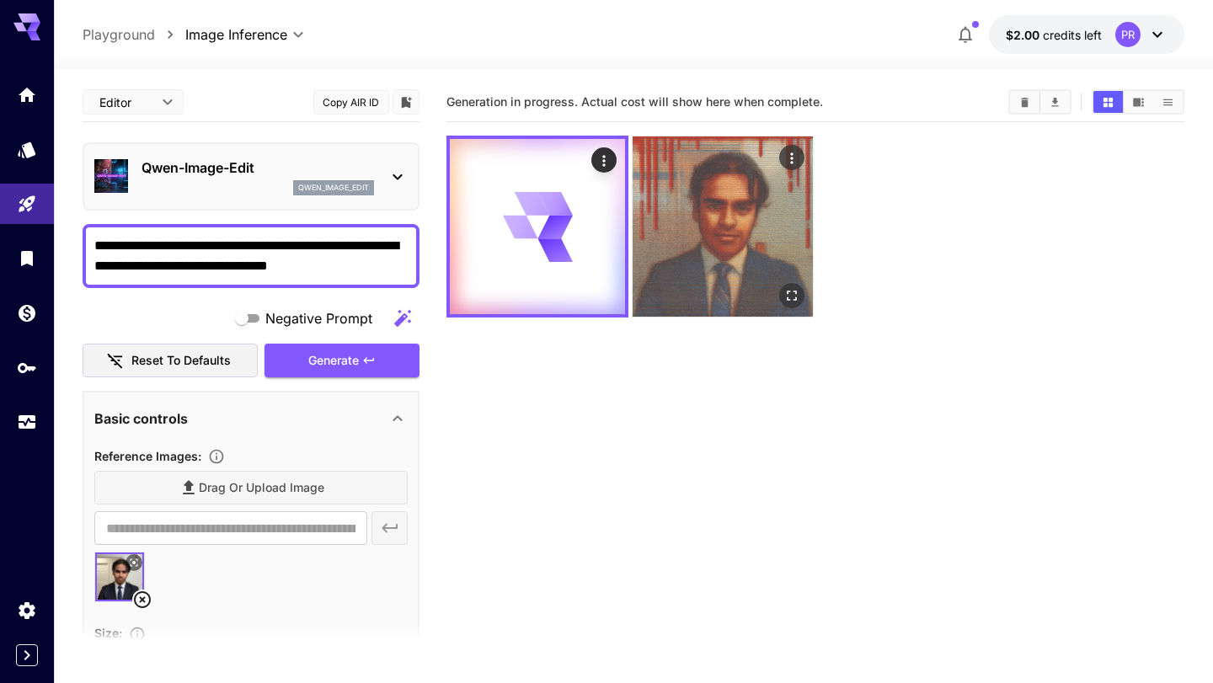
click at [735, 191] on img at bounding box center [722, 226] width 180 height 180
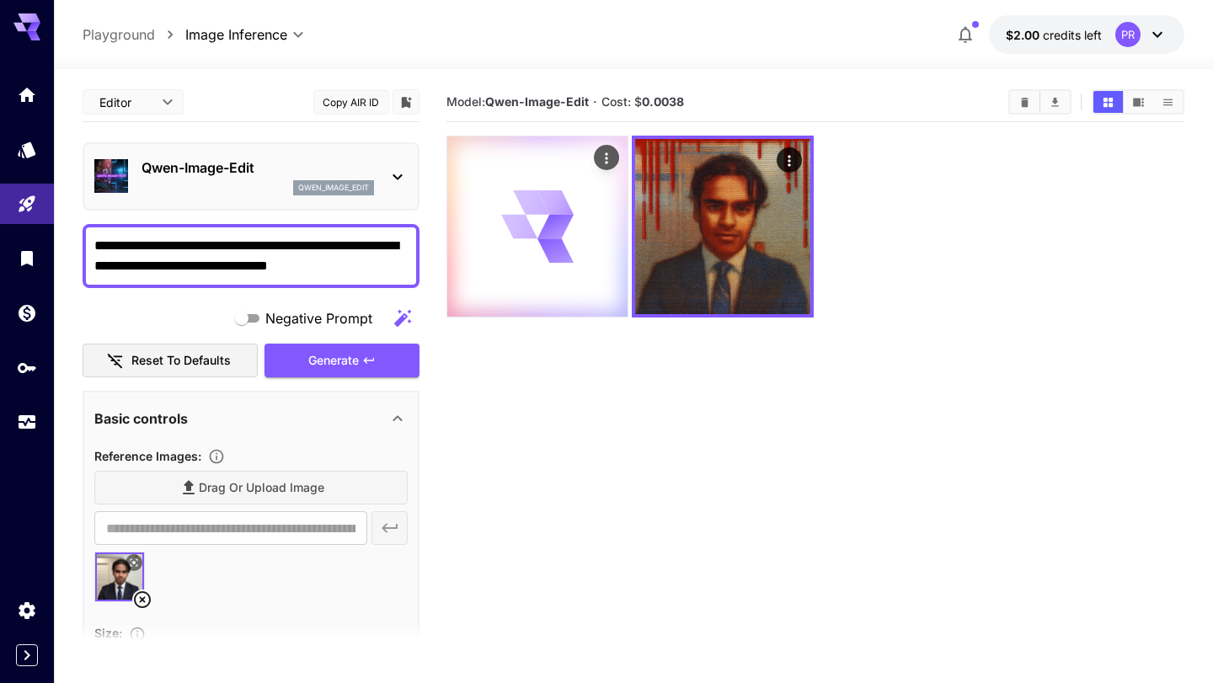
click at [589, 265] on div at bounding box center [537, 226] width 180 height 180
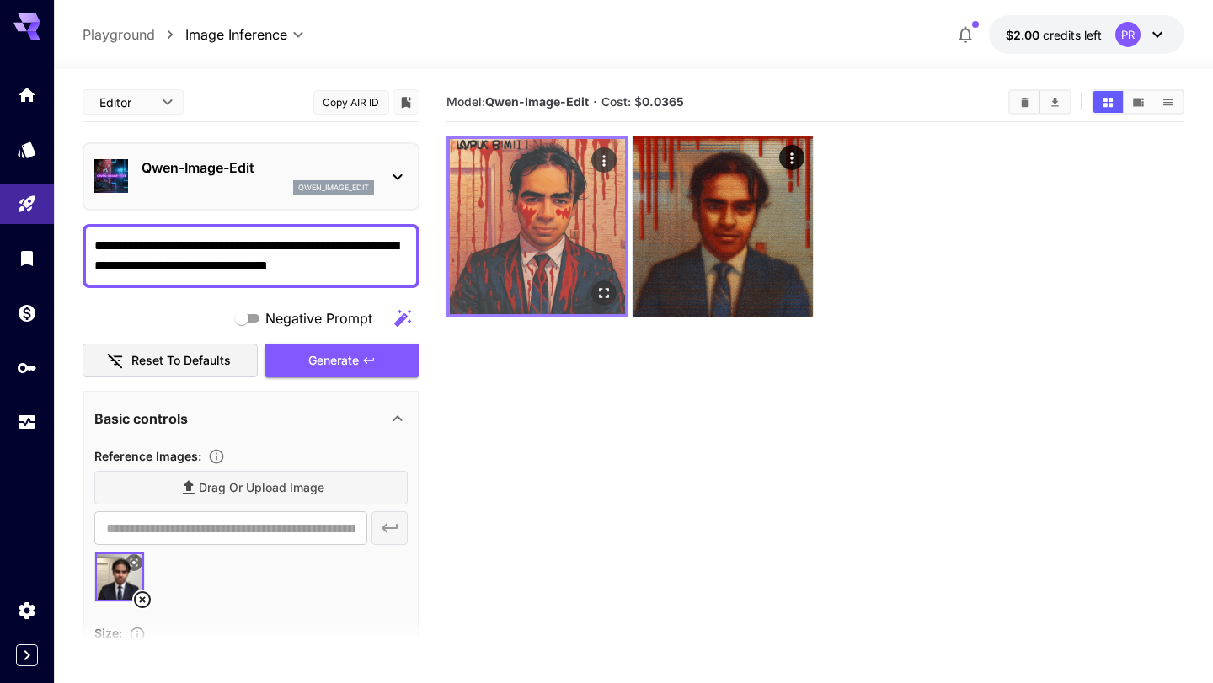
click at [541, 263] on img at bounding box center [537, 226] width 175 height 175
click at [608, 297] on icon "Open in fullscreen" at bounding box center [605, 294] width 10 height 10
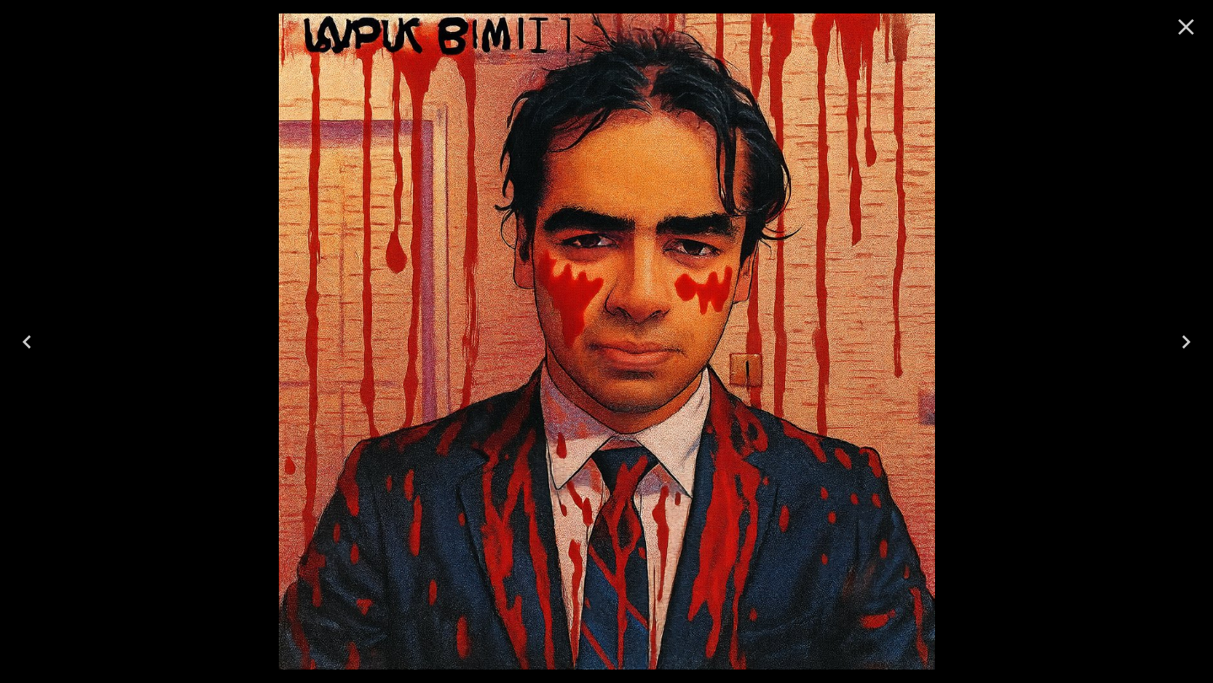
click at [1184, 29] on icon "Close" at bounding box center [1186, 27] width 16 height 16
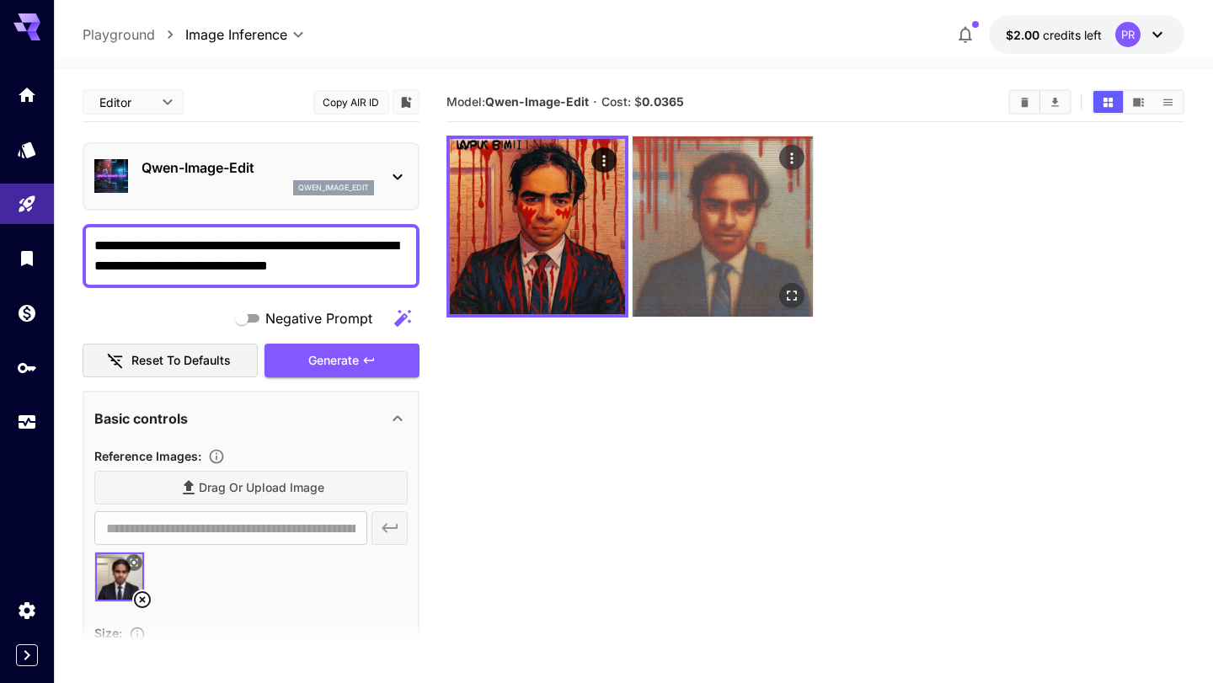
click at [695, 229] on img at bounding box center [722, 226] width 180 height 180
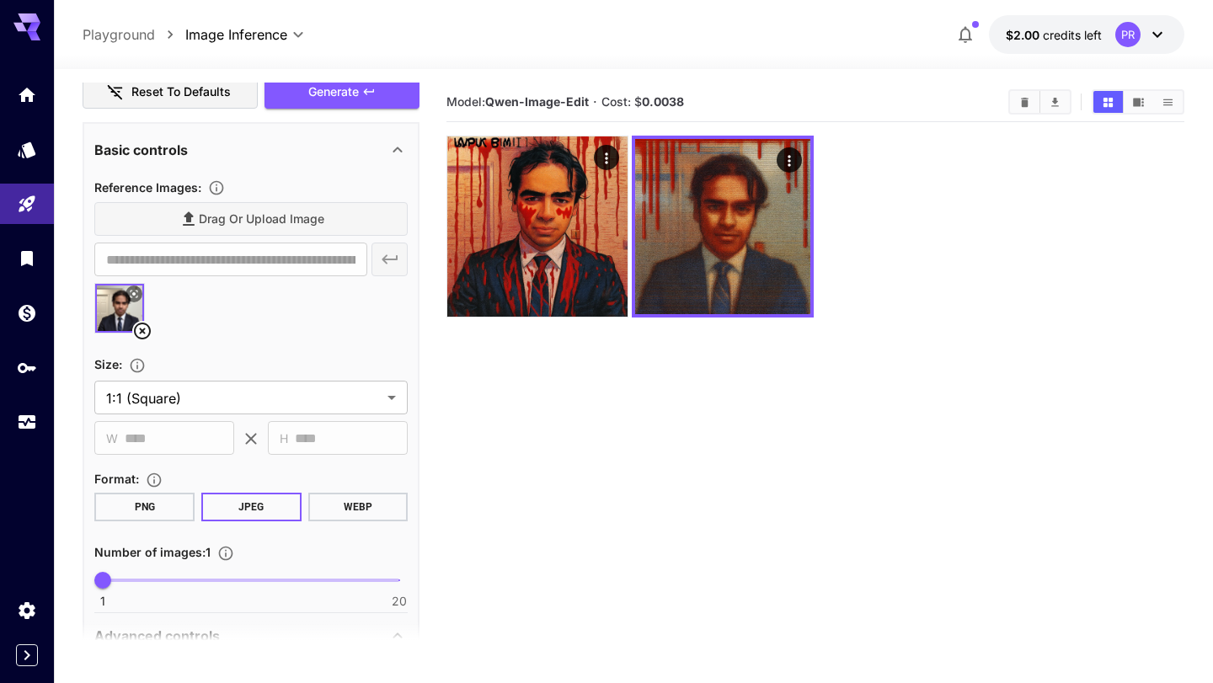
scroll to position [307, 0]
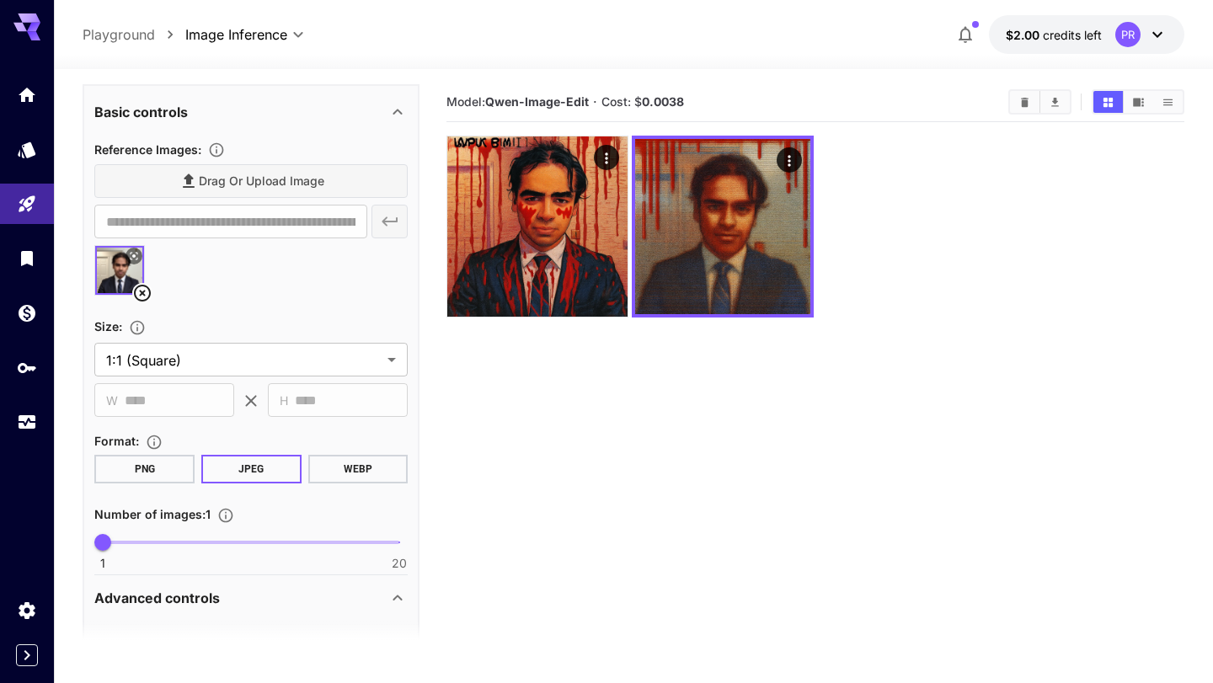
click at [349, 477] on button "WEBP" at bounding box center [358, 469] width 100 height 29
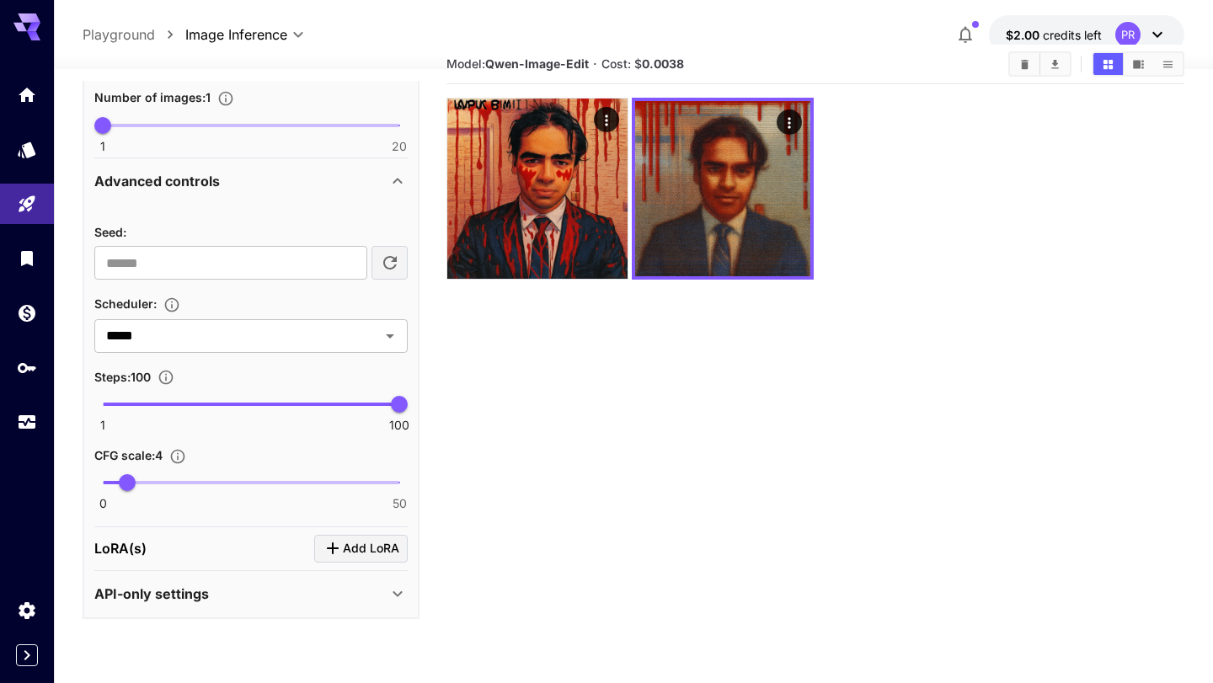
scroll to position [58, 0]
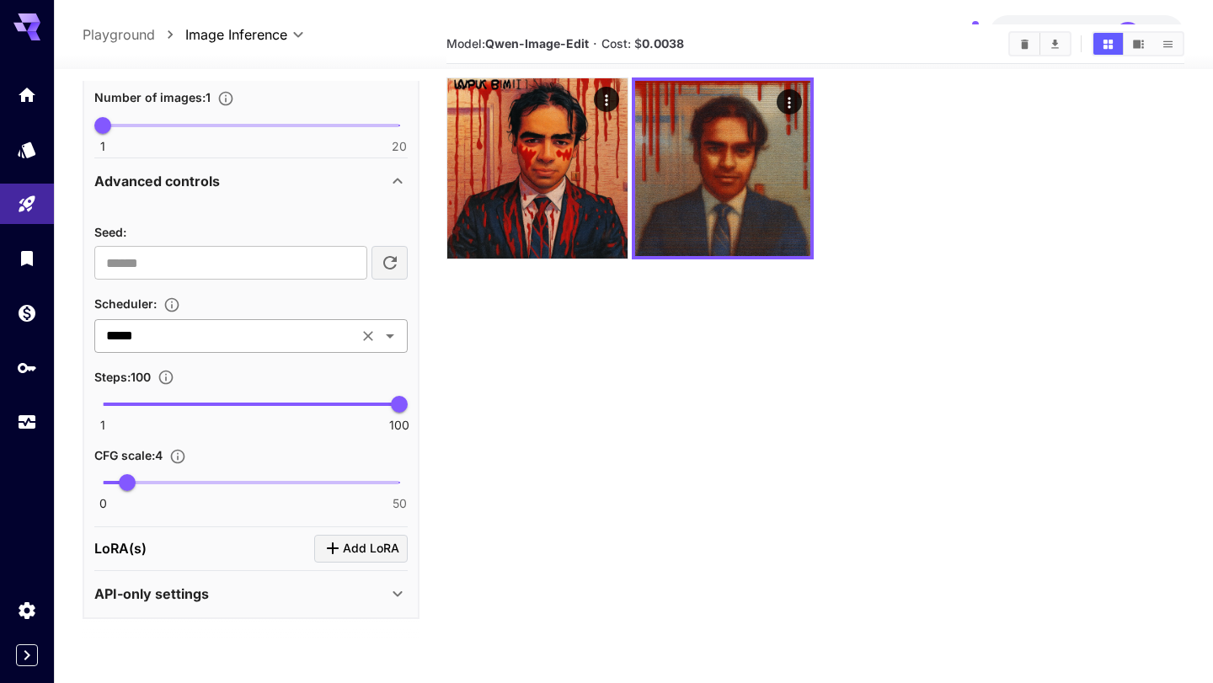
click at [388, 333] on icon "Open" at bounding box center [390, 336] width 20 height 20
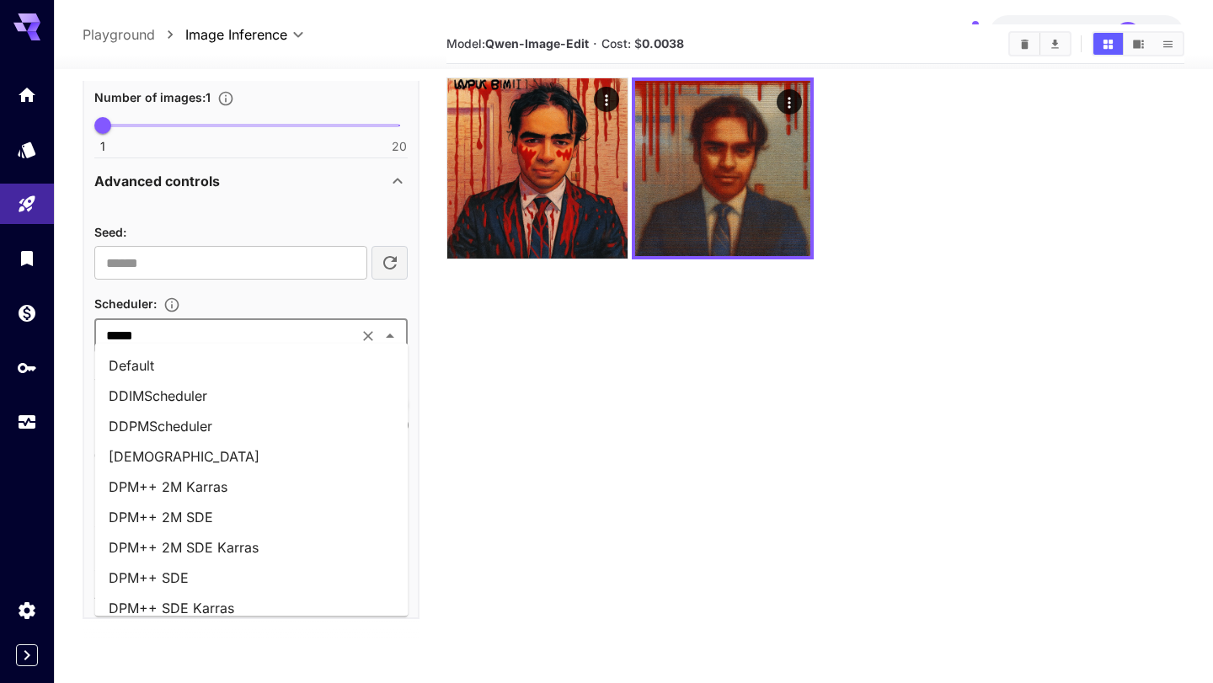
scroll to position [47, 0]
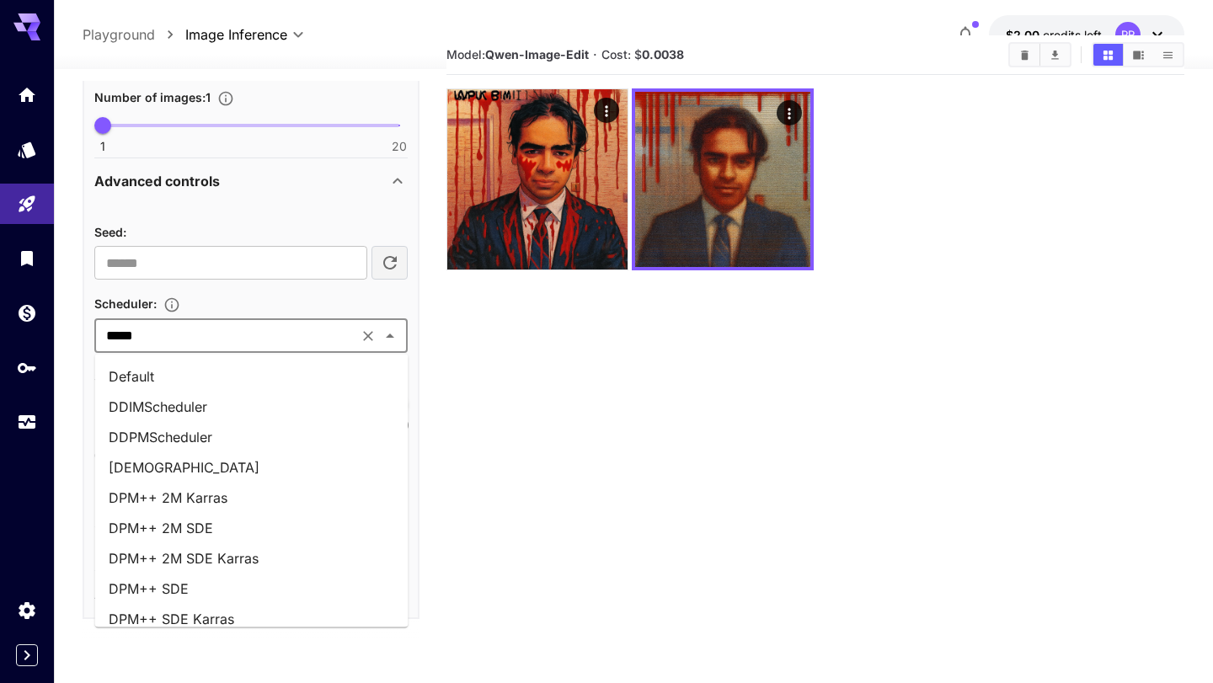
click at [268, 285] on div "Seed : ​ Scheduler : ***** ​ Steps : 100 1 100 100 CFG scale : 4 0 50 4" at bounding box center [250, 365] width 313 height 288
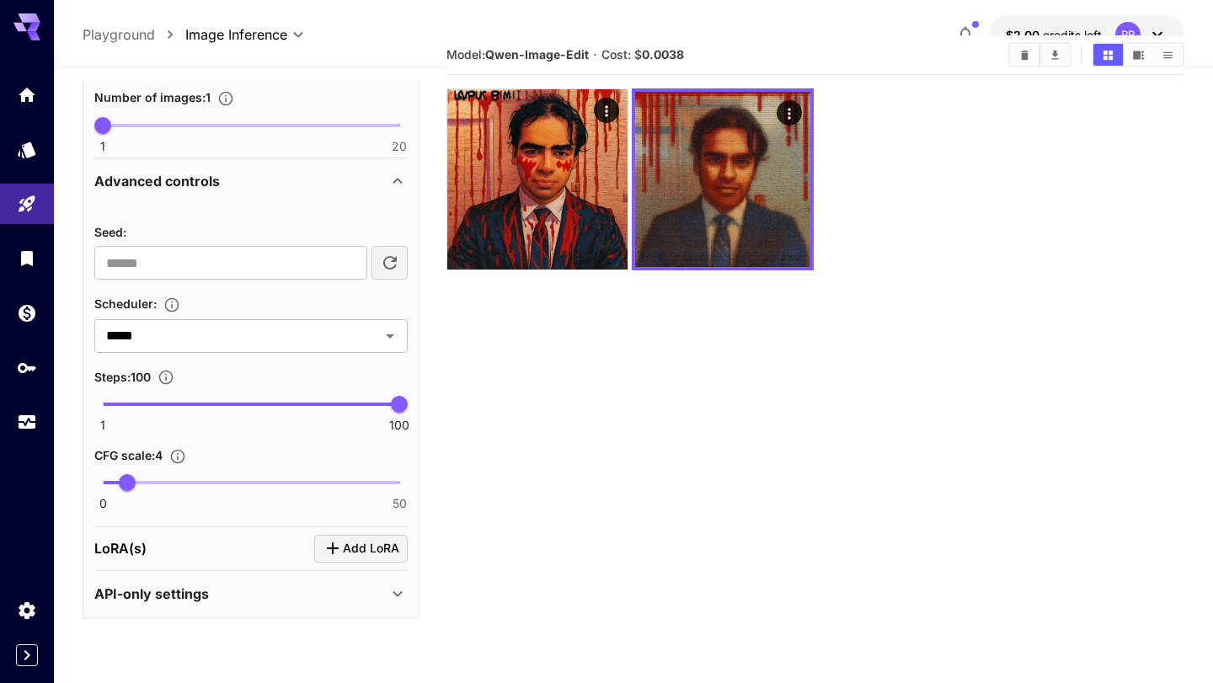
click at [173, 305] on icon "Select the method used to control the image generation process. Different sched…" at bounding box center [171, 304] width 17 height 17
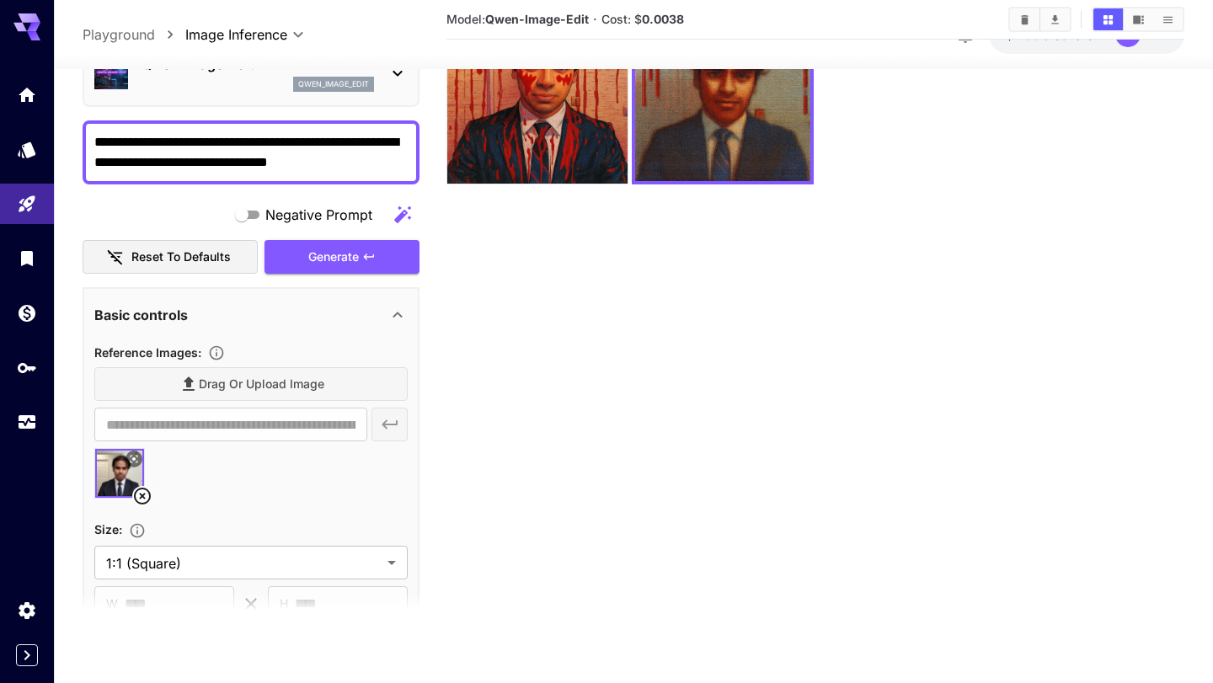
scroll to position [0, 0]
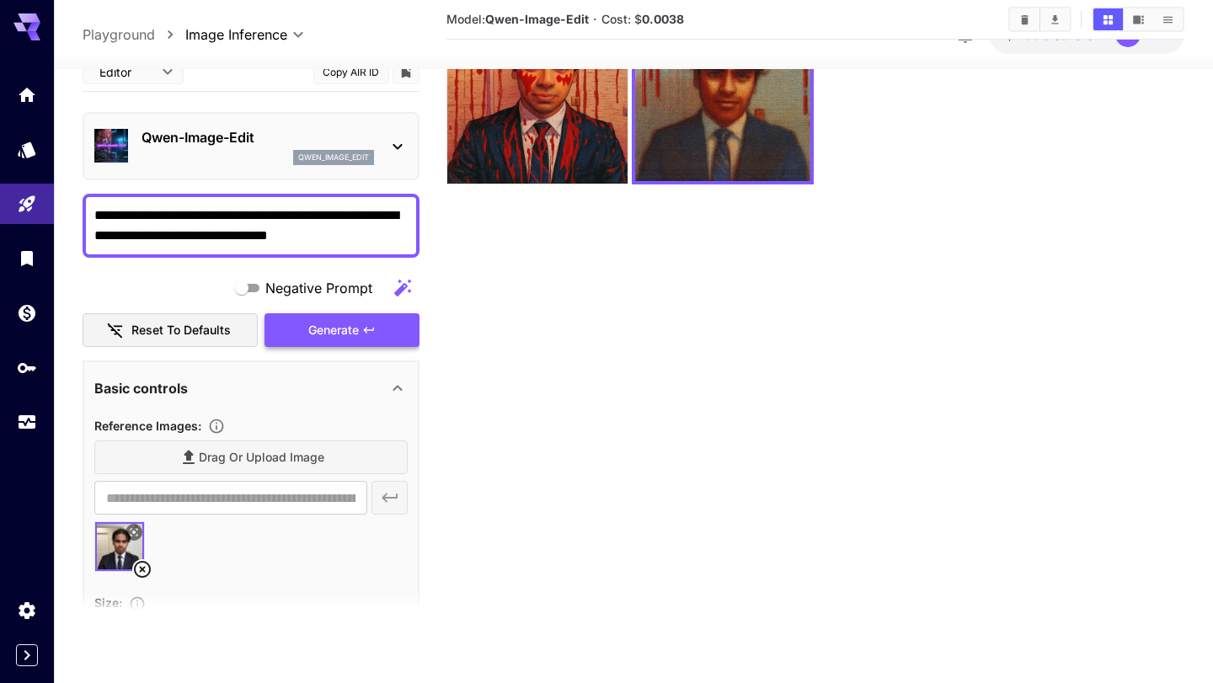
click at [340, 334] on span "Generate" at bounding box center [333, 329] width 51 height 21
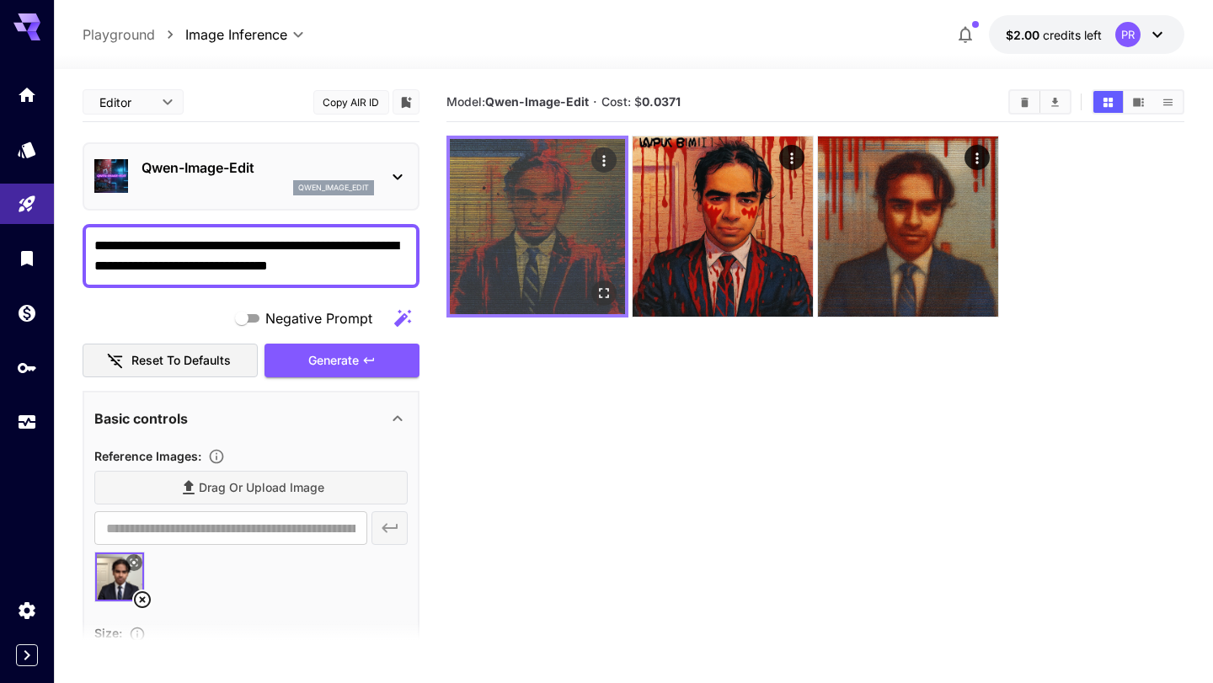
click at [546, 227] on img at bounding box center [537, 226] width 175 height 175
click at [605, 285] on icon "Open in fullscreen" at bounding box center [604, 293] width 17 height 17
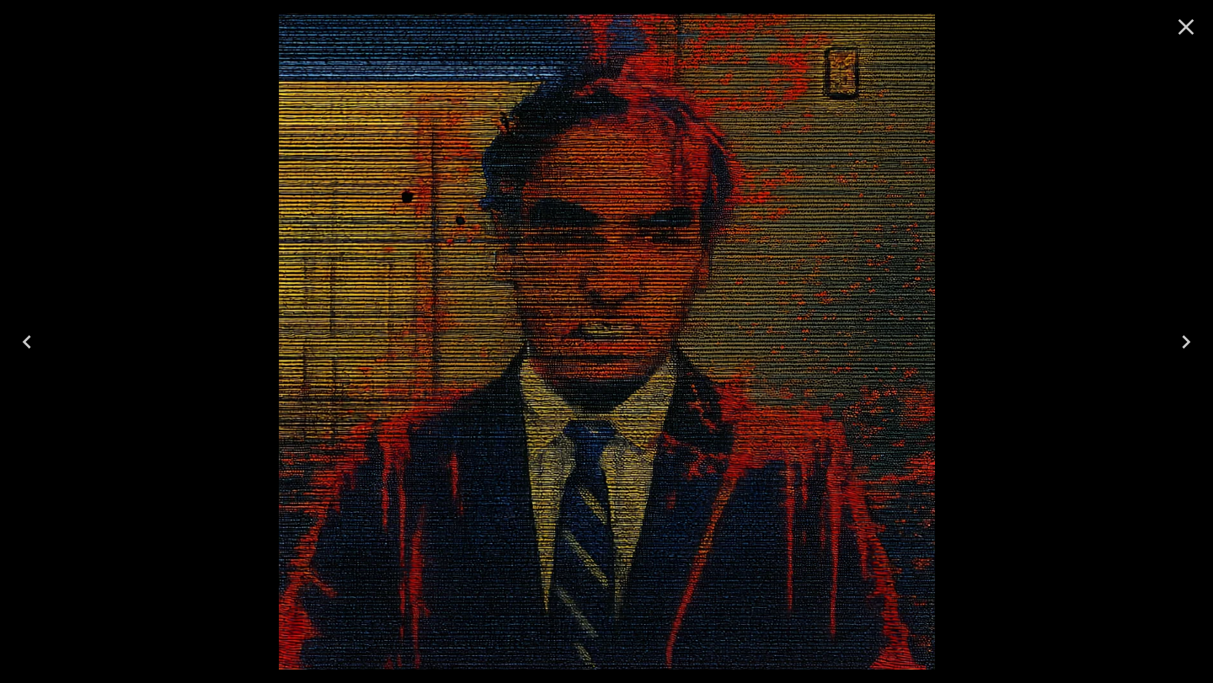
click at [1189, 33] on icon "Close" at bounding box center [1185, 26] width 27 height 27
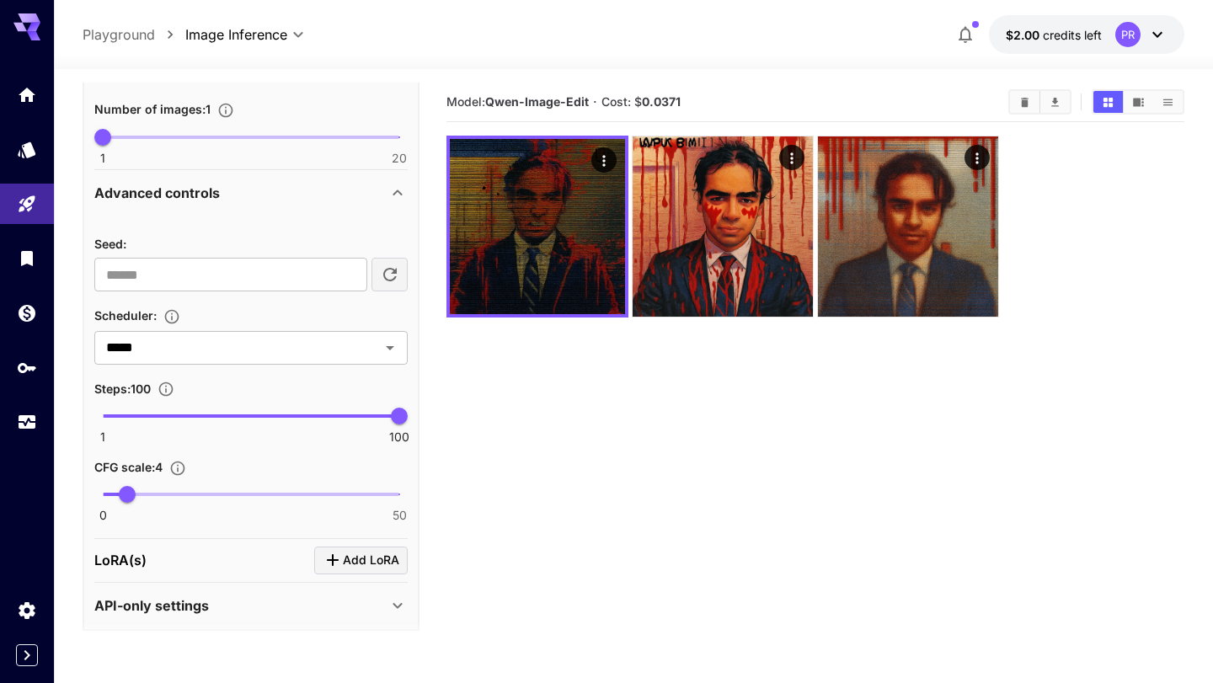
scroll to position [713, 0]
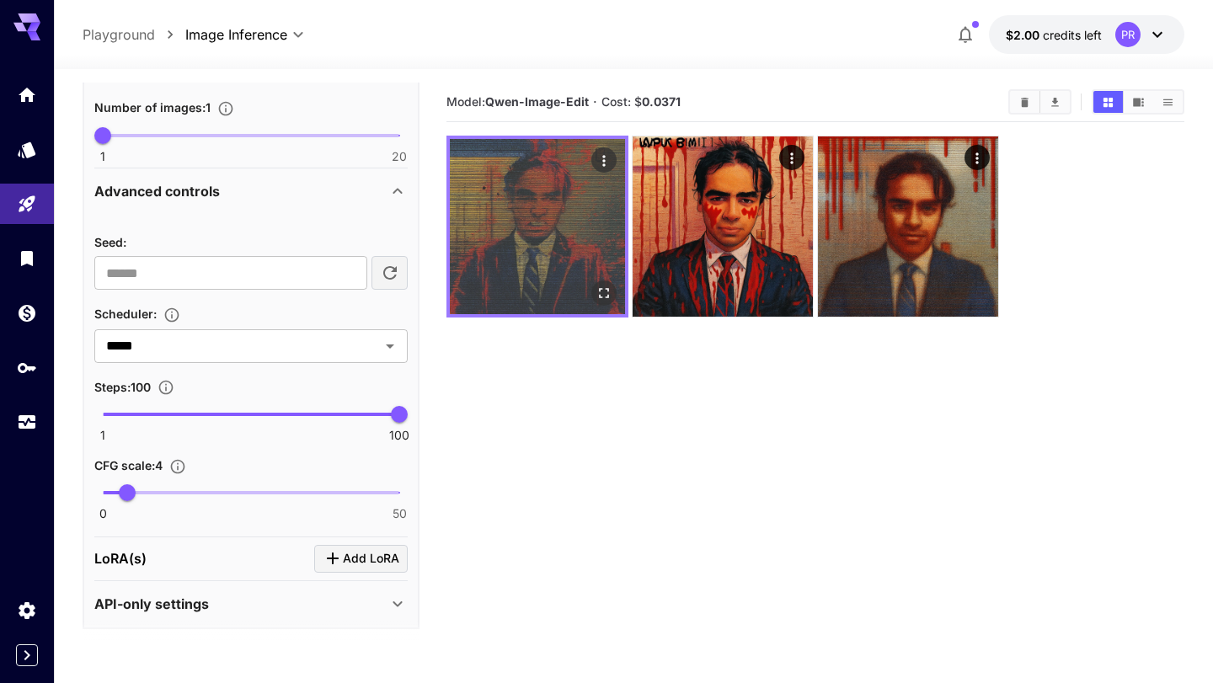
click at [526, 243] on img at bounding box center [537, 226] width 175 height 175
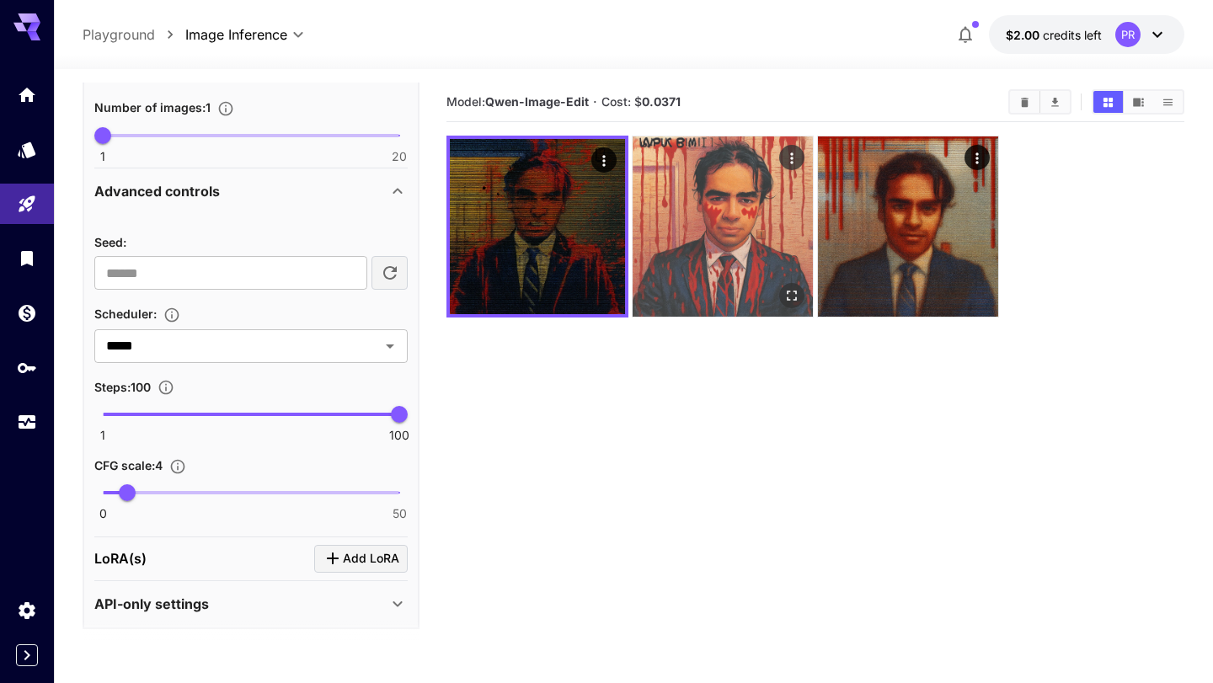
click at [677, 287] on img at bounding box center [722, 226] width 180 height 180
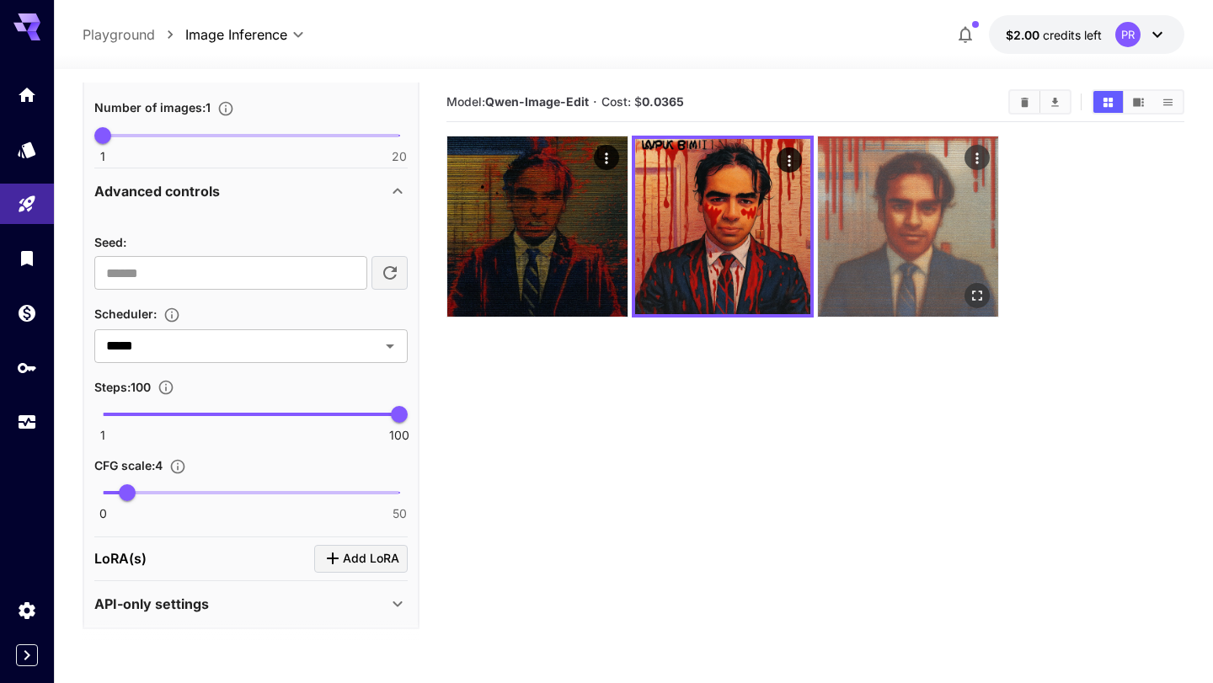
click at [882, 249] on img at bounding box center [908, 226] width 180 height 180
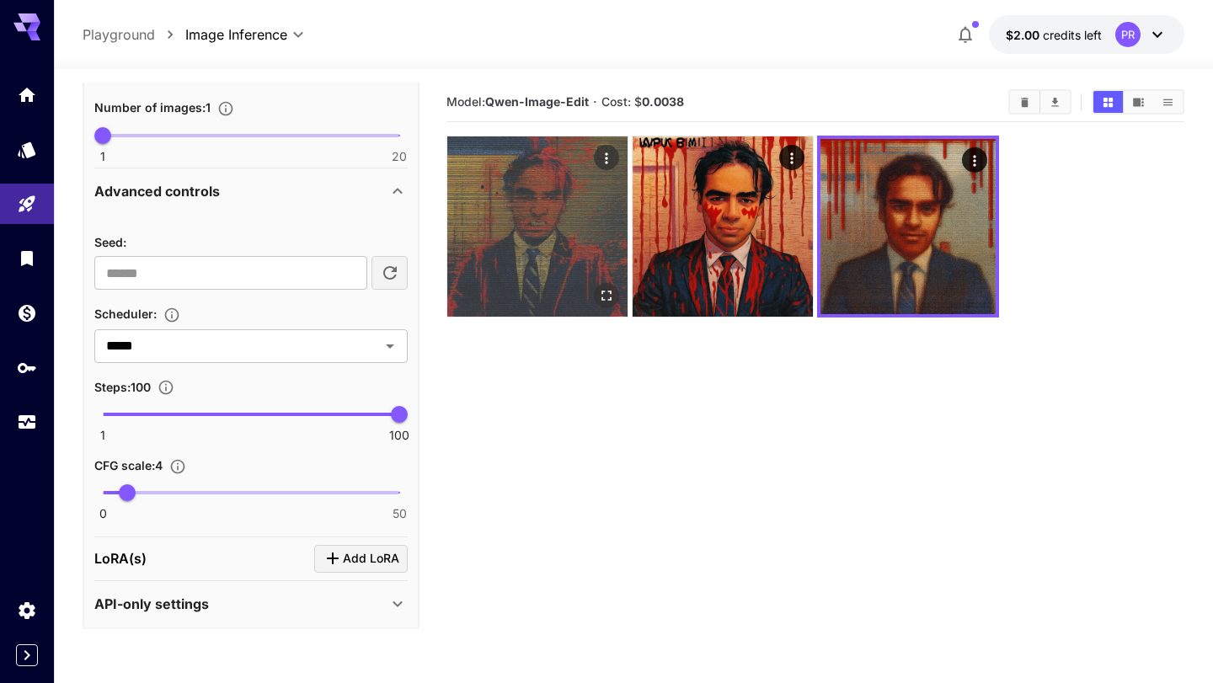
click at [562, 254] on img at bounding box center [537, 226] width 180 height 180
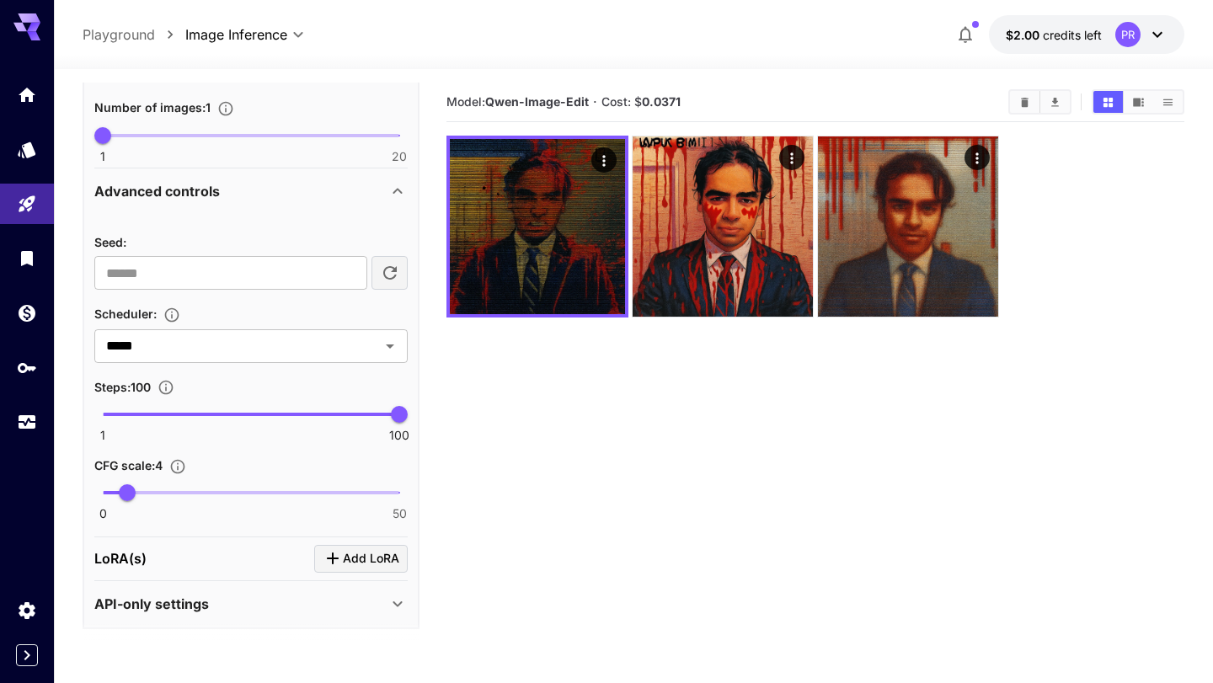
click at [424, 41] on div "**********" at bounding box center [633, 34] width 1101 height 39
